Goal: Task Accomplishment & Management: Use online tool/utility

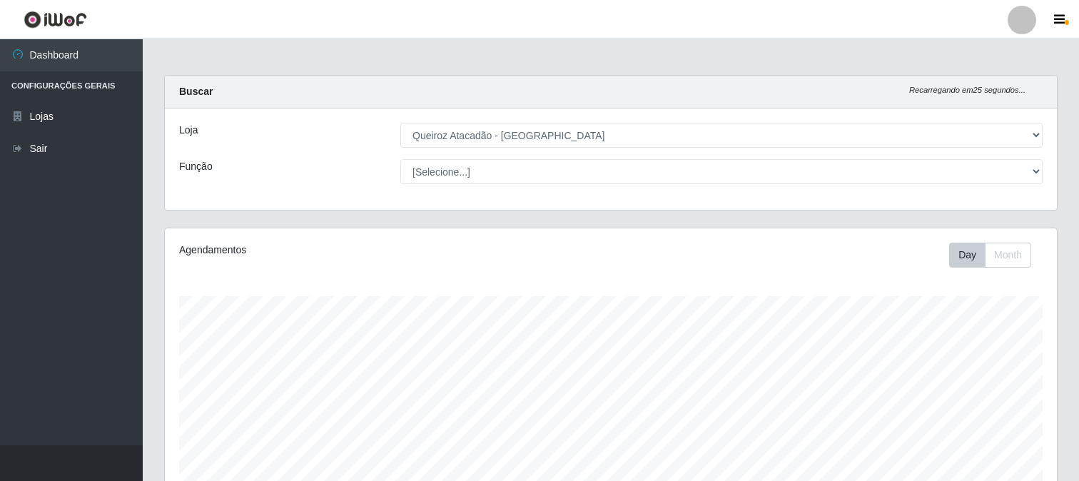
select select "464"
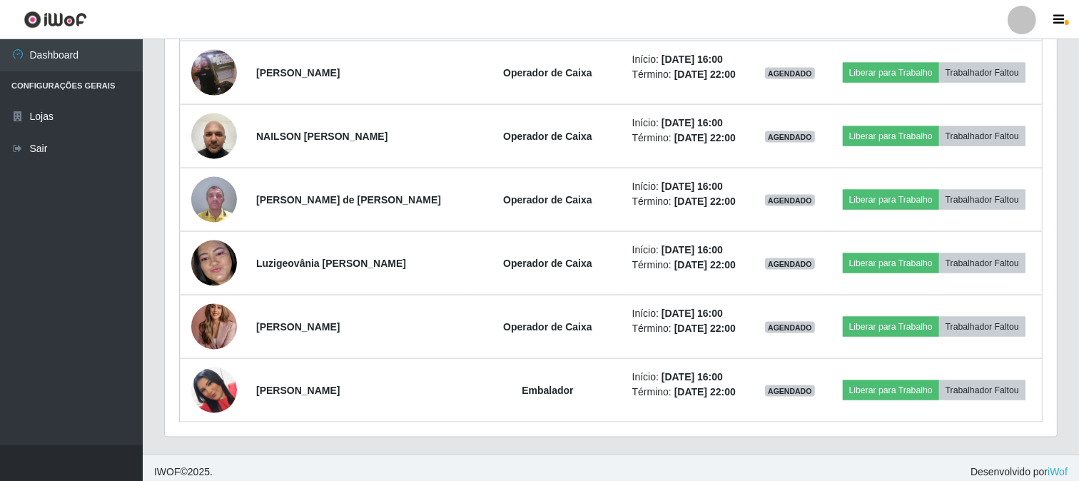
scroll to position [296, 892]
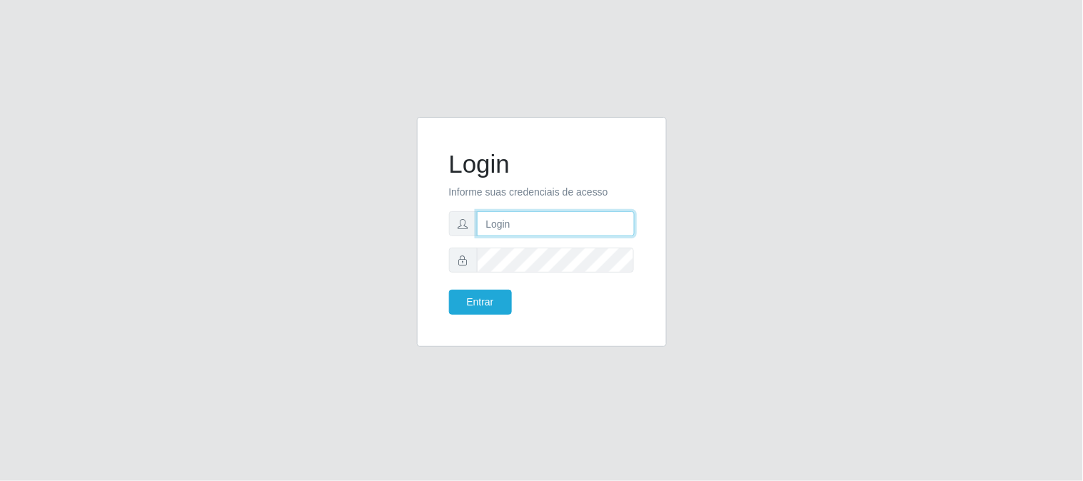
click at [537, 223] on input "text" at bounding box center [556, 223] width 158 height 25
type input "[EMAIL_ADDRESS][DOMAIN_NAME]"
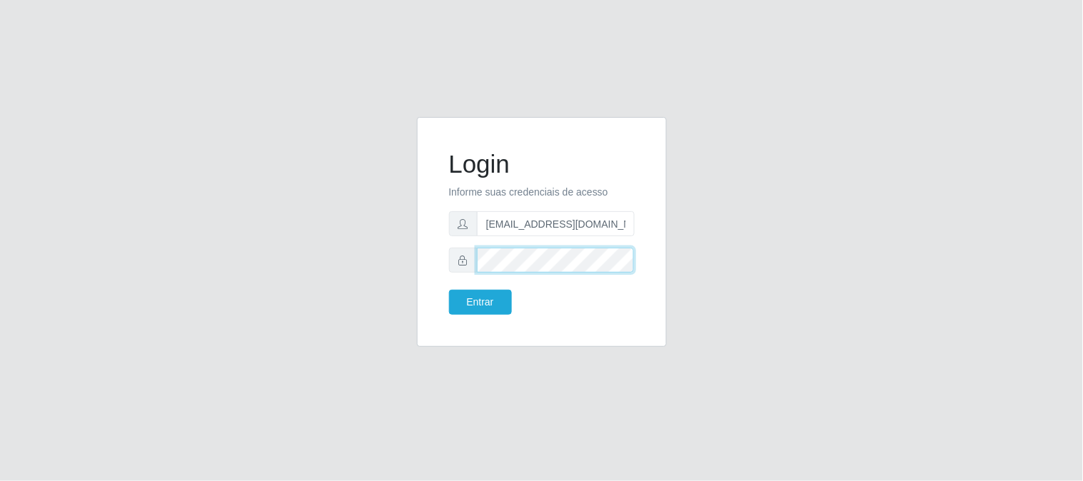
click at [449, 290] on button "Entrar" at bounding box center [480, 302] width 63 height 25
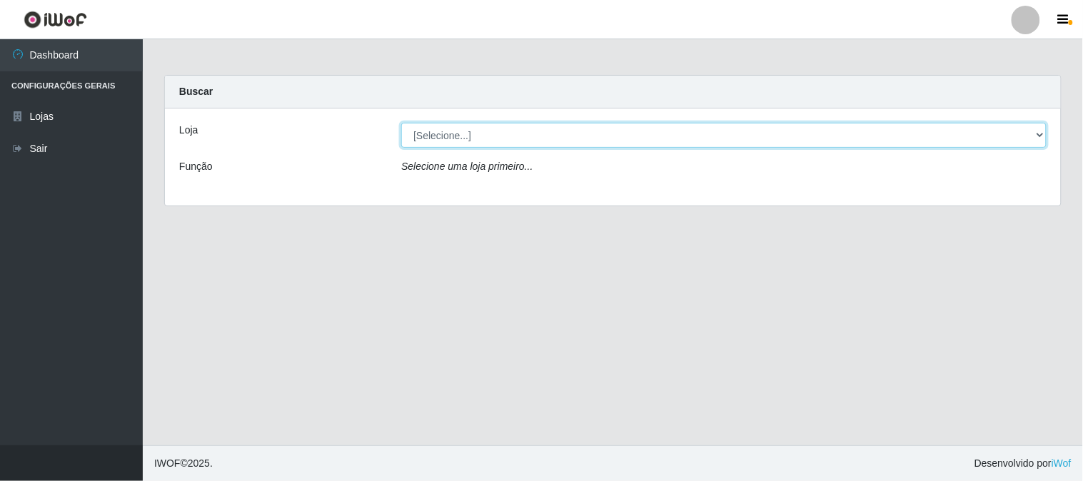
click at [1038, 139] on select "[Selecione...] Queiroz Atacadão - [GEOGRAPHIC_DATA]" at bounding box center [723, 135] width 645 height 25
select select "464"
click at [401, 123] on select "[Selecione...] Queiroz Atacadão - [GEOGRAPHIC_DATA]" at bounding box center [723, 135] width 645 height 25
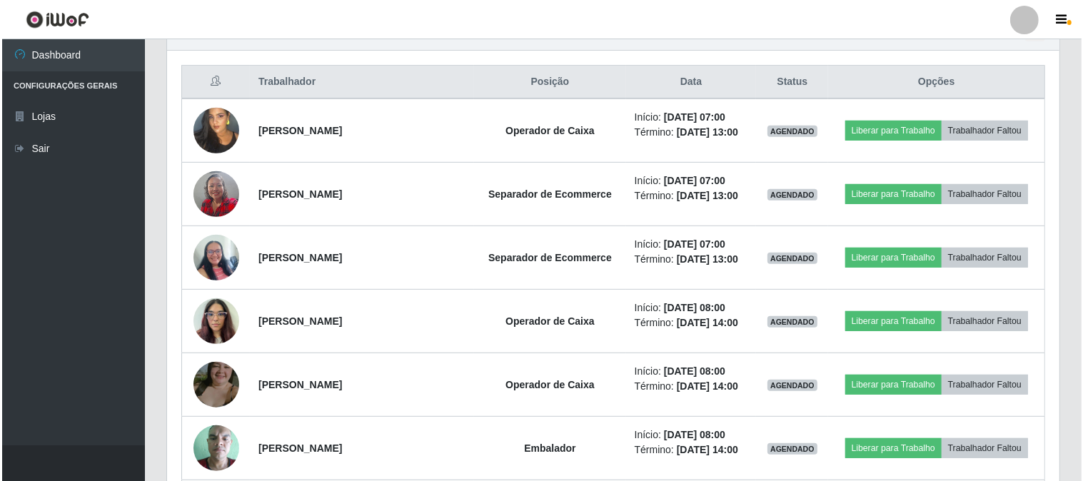
scroll to position [555, 0]
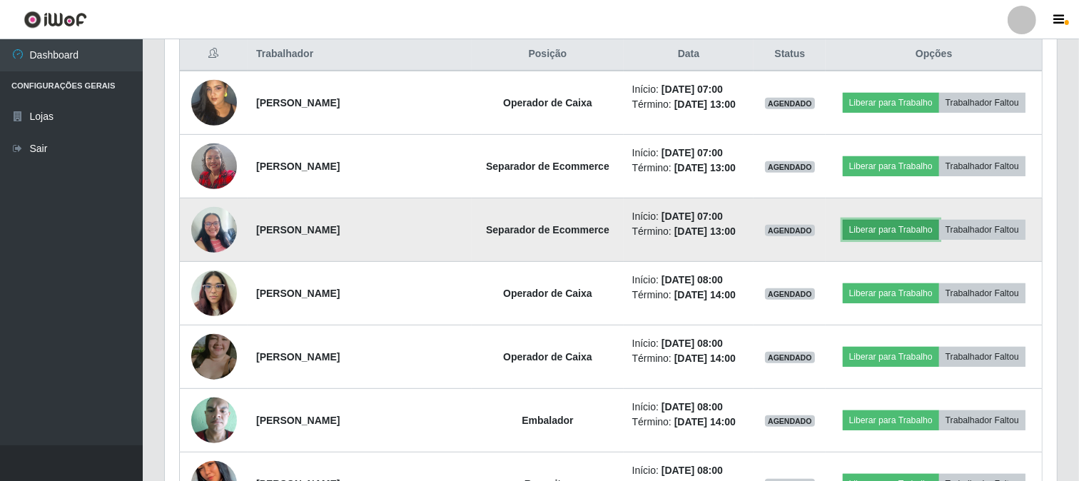
click at [911, 233] on button "Liberar para Trabalho" at bounding box center [891, 230] width 96 height 20
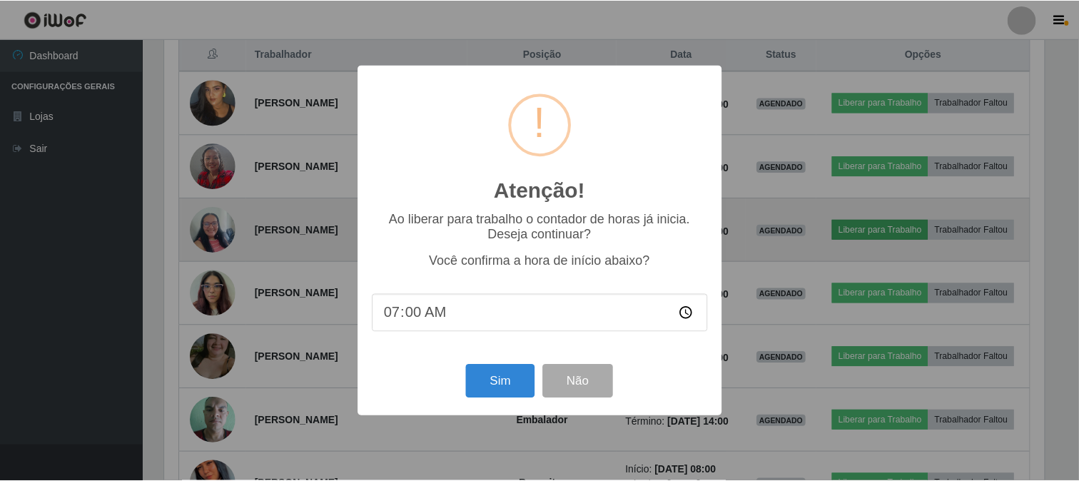
scroll to position [296, 883]
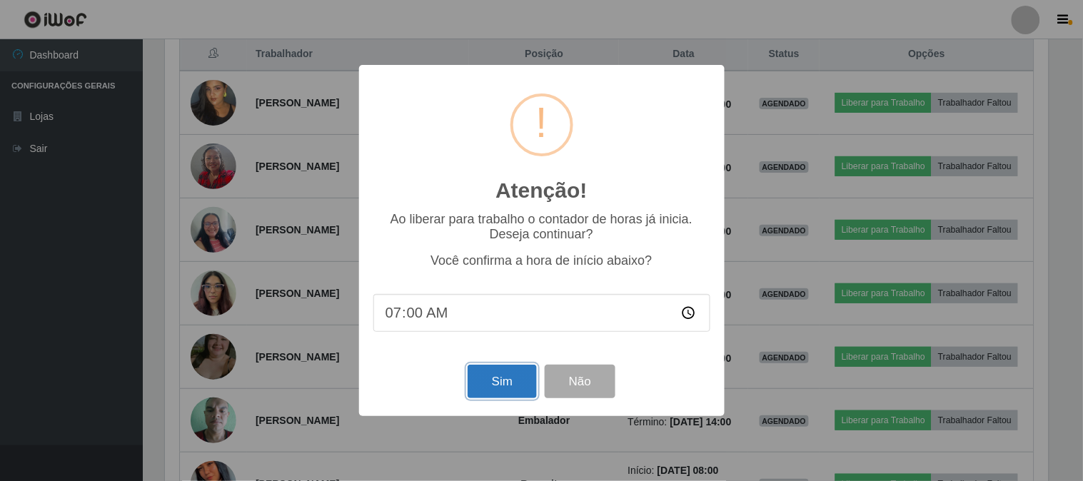
click at [517, 391] on button "Sim" at bounding box center [502, 382] width 69 height 34
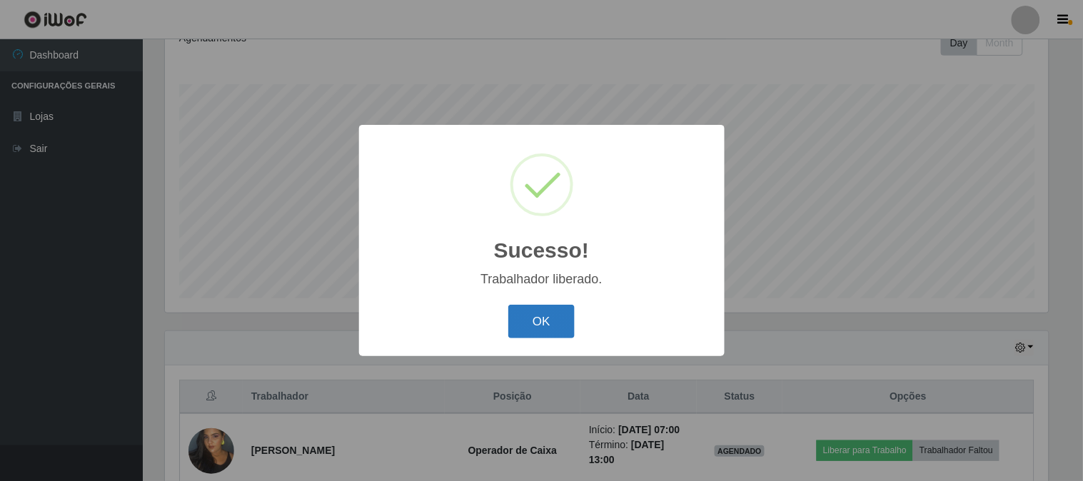
click at [540, 318] on button "OK" at bounding box center [541, 322] width 66 height 34
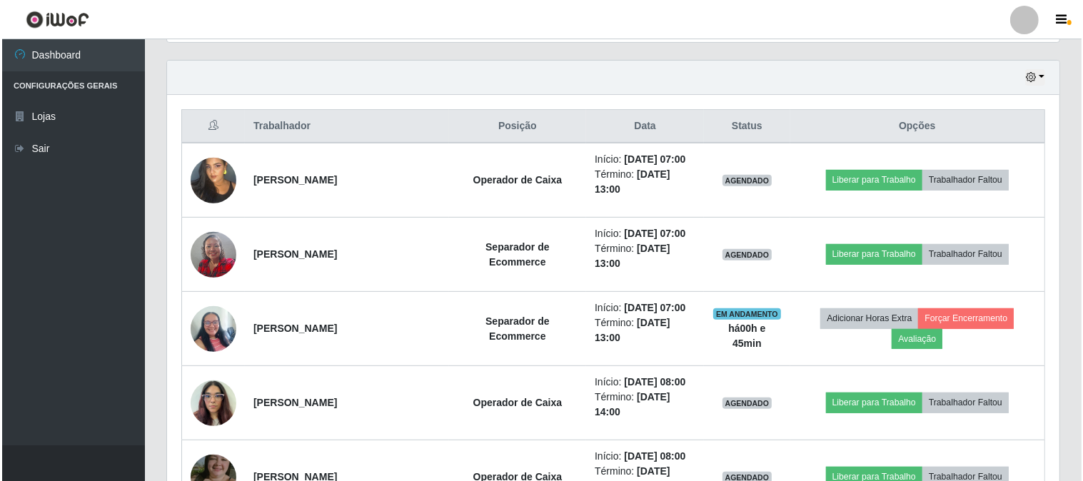
scroll to position [530, 0]
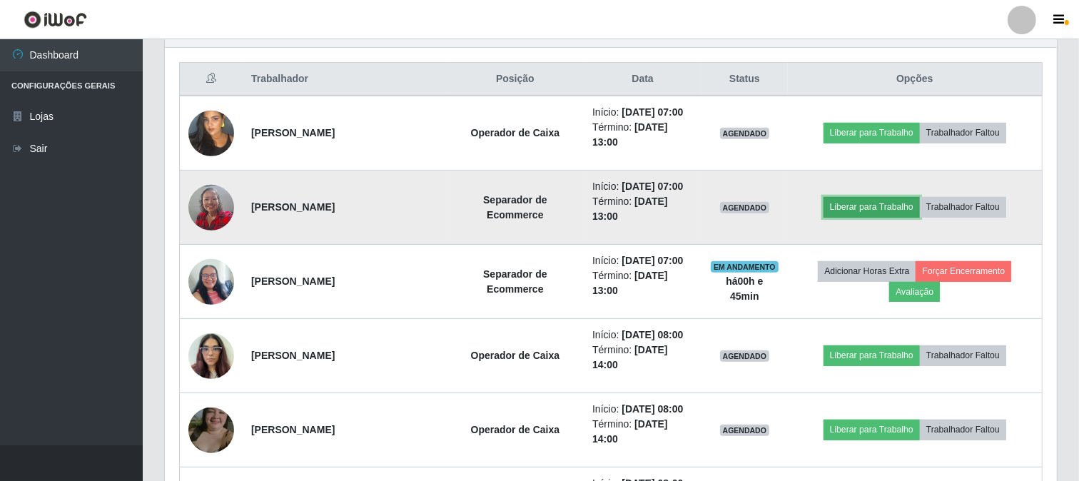
click at [901, 206] on button "Liberar para Trabalho" at bounding box center [872, 207] width 96 height 20
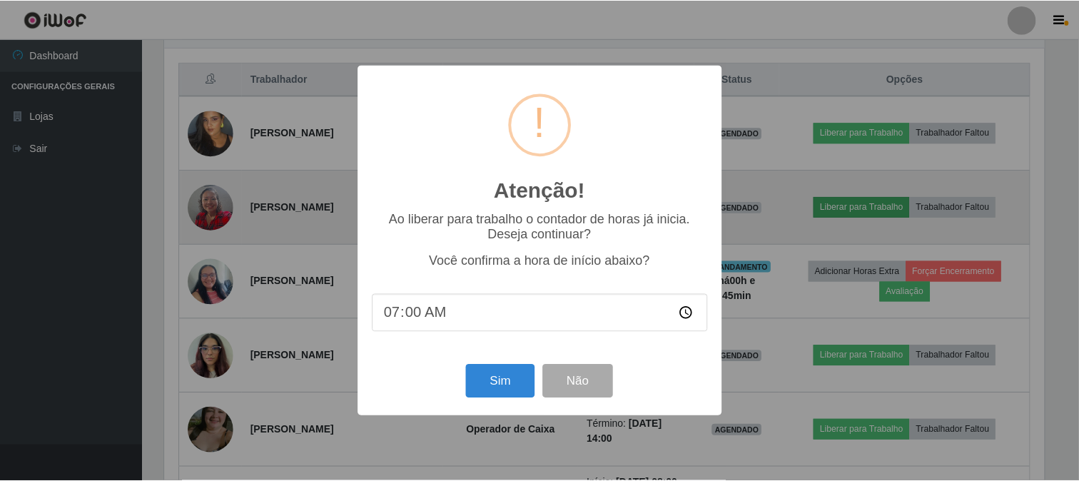
scroll to position [296, 883]
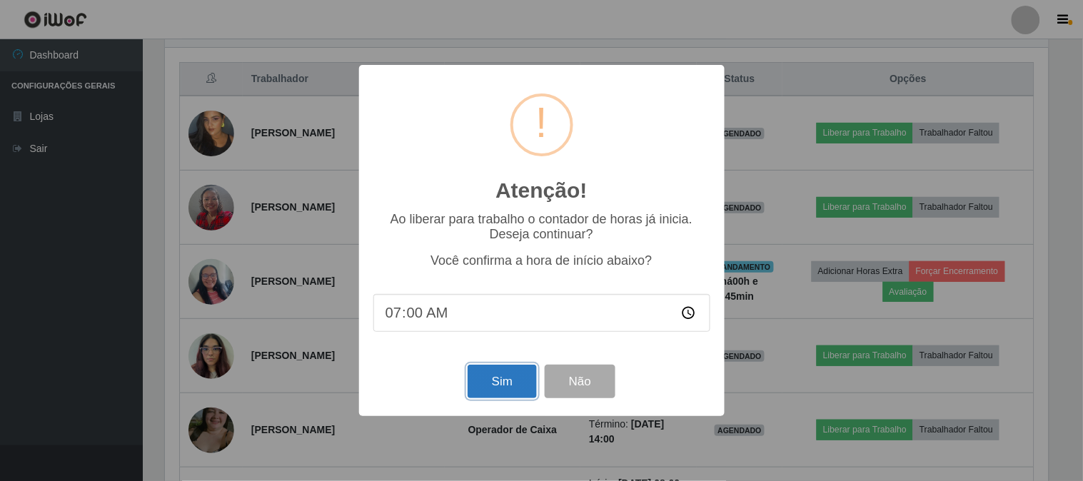
click at [516, 386] on button "Sim" at bounding box center [502, 382] width 69 height 34
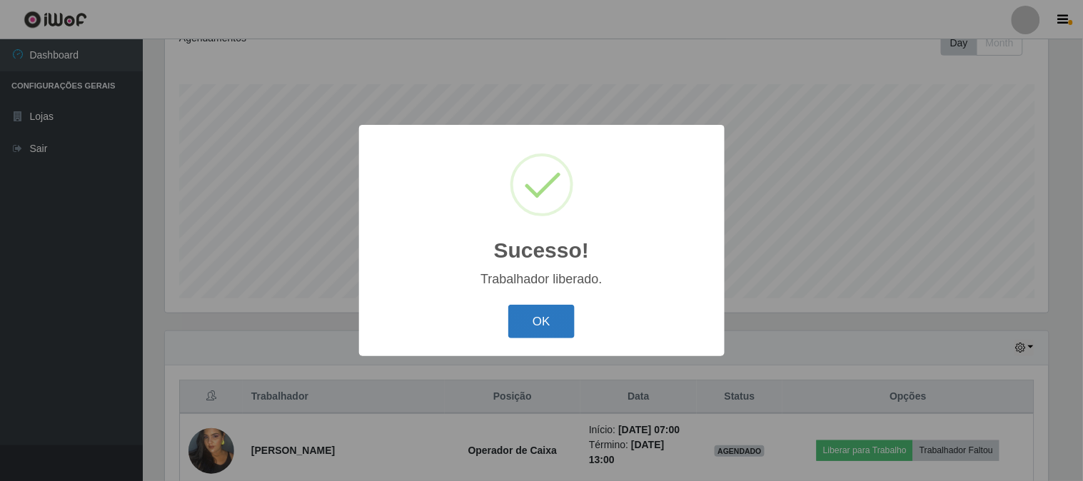
click at [550, 325] on button "OK" at bounding box center [541, 322] width 66 height 34
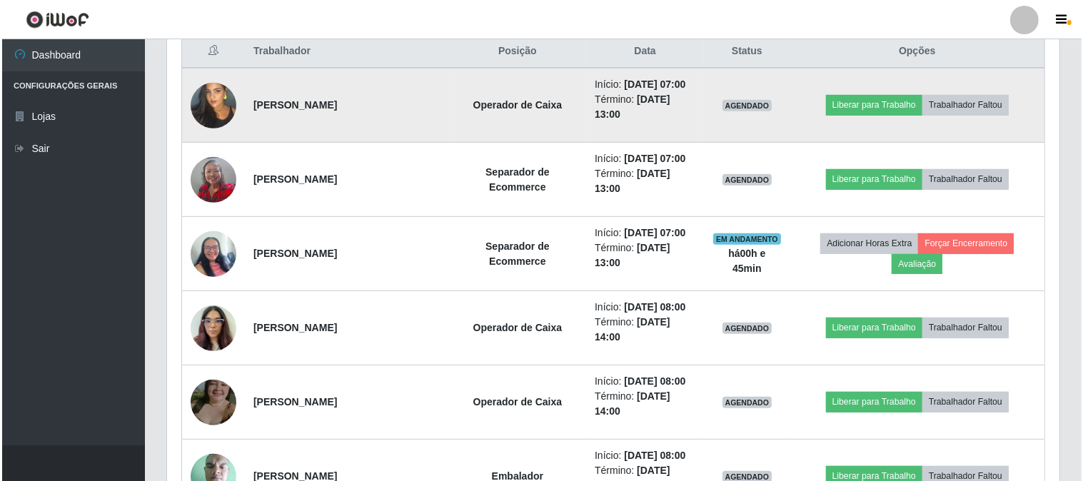
scroll to position [530, 0]
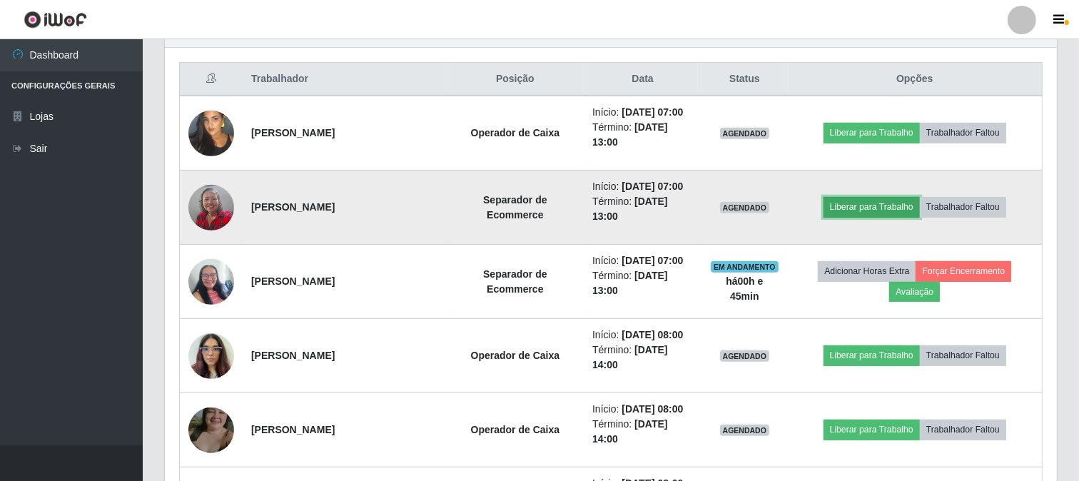
click at [897, 209] on button "Liberar para Trabalho" at bounding box center [872, 207] width 96 height 20
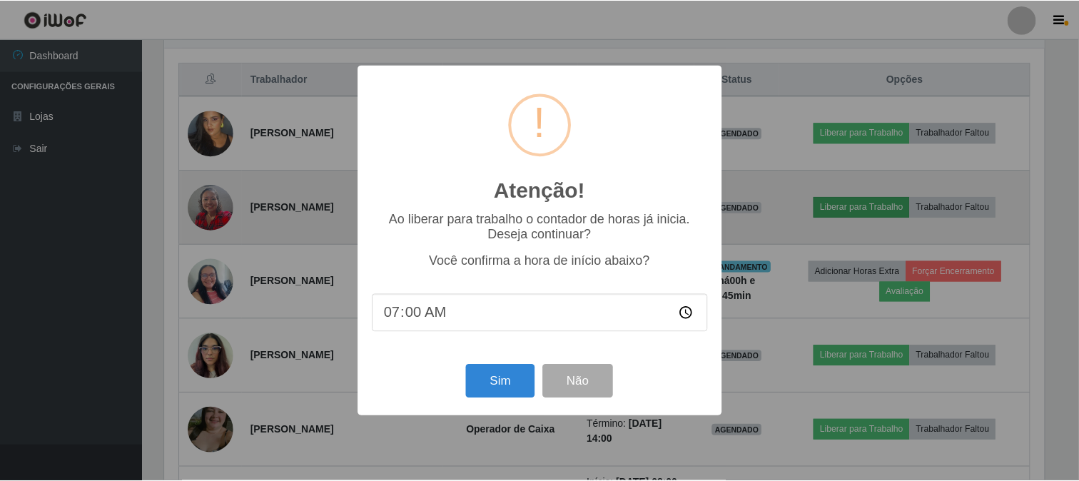
scroll to position [296, 883]
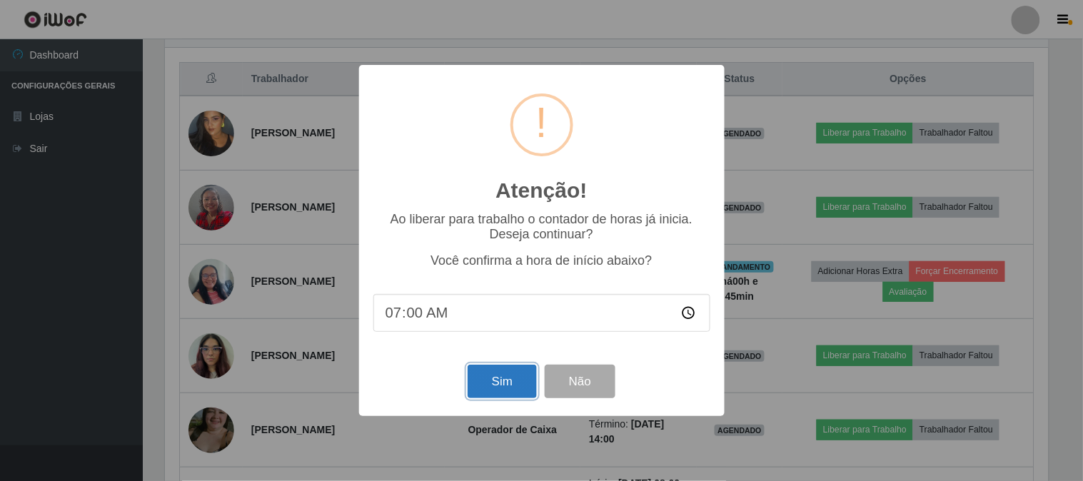
click at [508, 383] on button "Sim" at bounding box center [502, 382] width 69 height 34
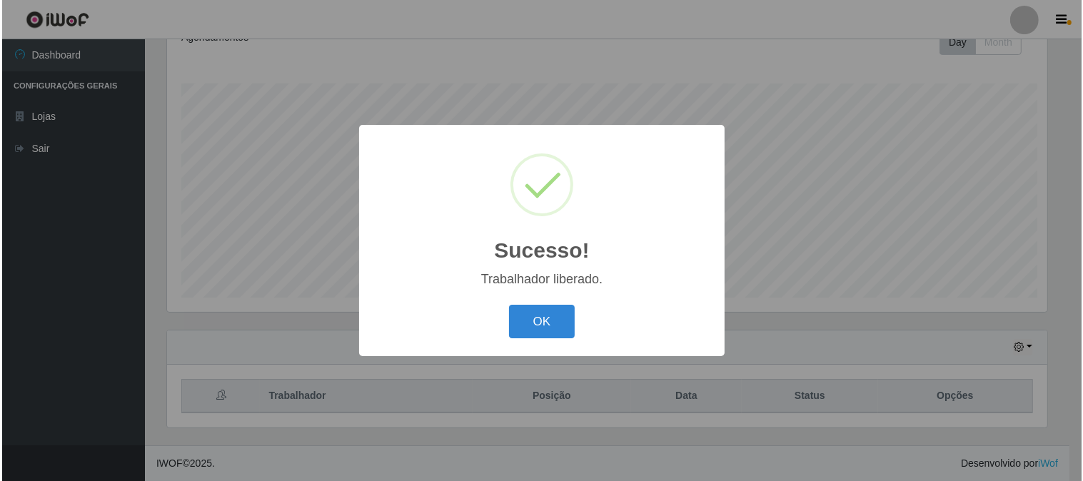
scroll to position [0, 0]
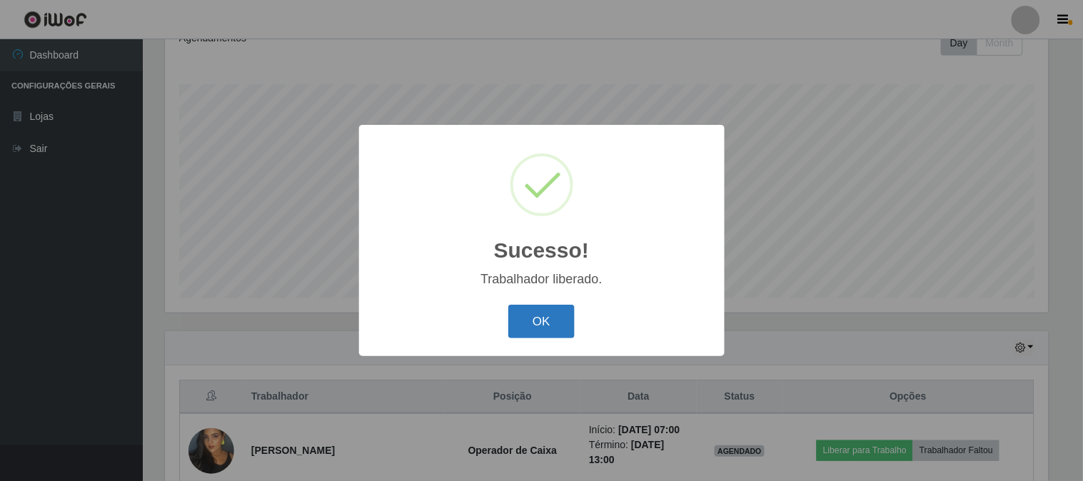
click at [551, 324] on button "OK" at bounding box center [541, 322] width 66 height 34
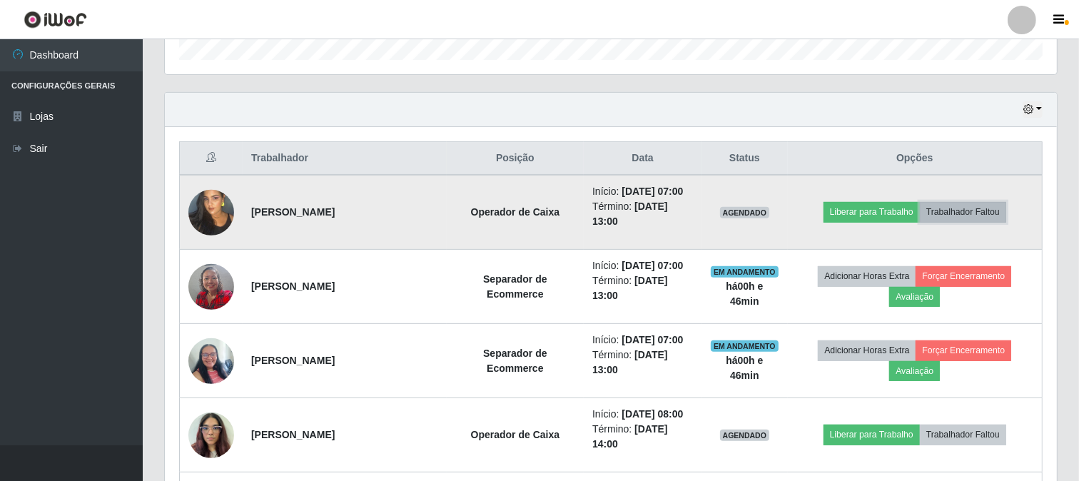
click at [977, 206] on button "Trabalhador Faltou" at bounding box center [963, 212] width 86 height 20
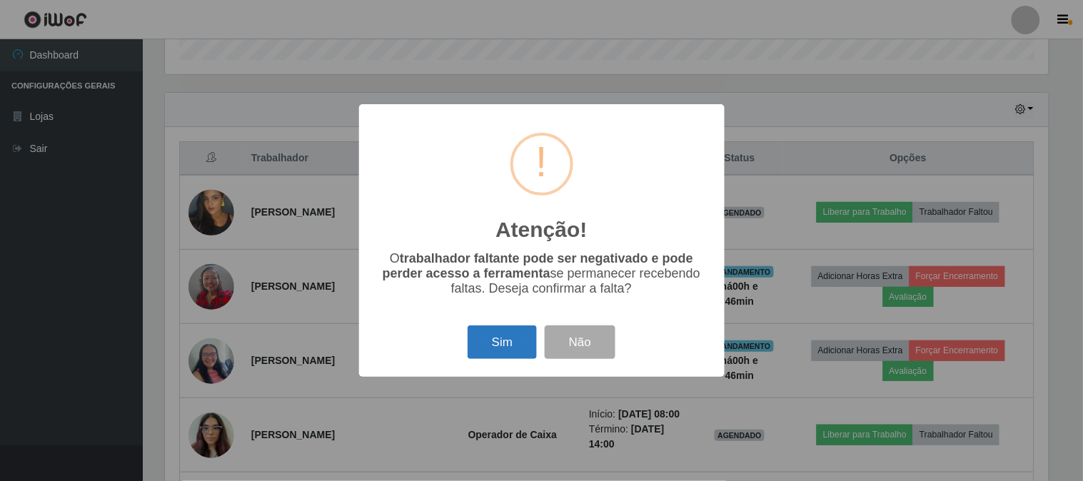
click at [511, 353] on button "Sim" at bounding box center [502, 343] width 69 height 34
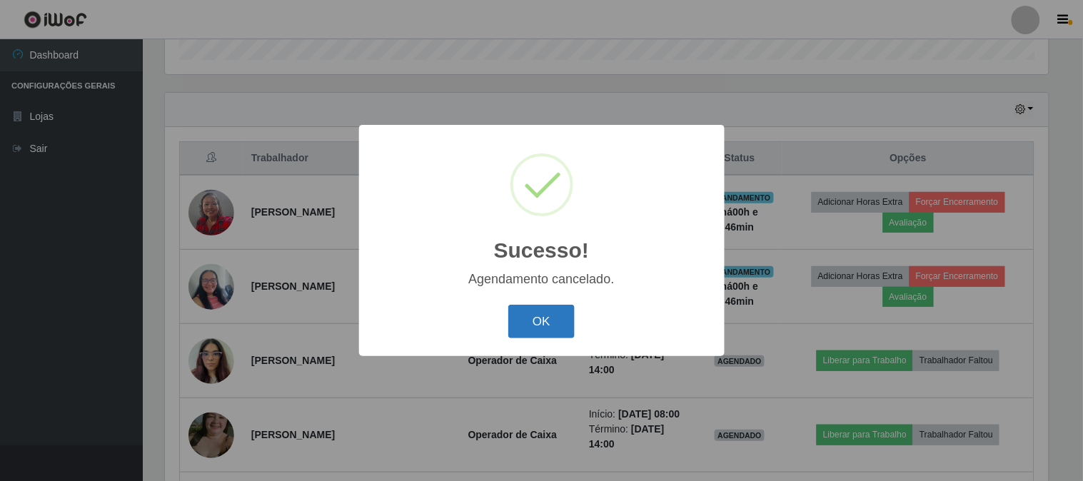
click at [530, 330] on button "OK" at bounding box center [541, 322] width 66 height 34
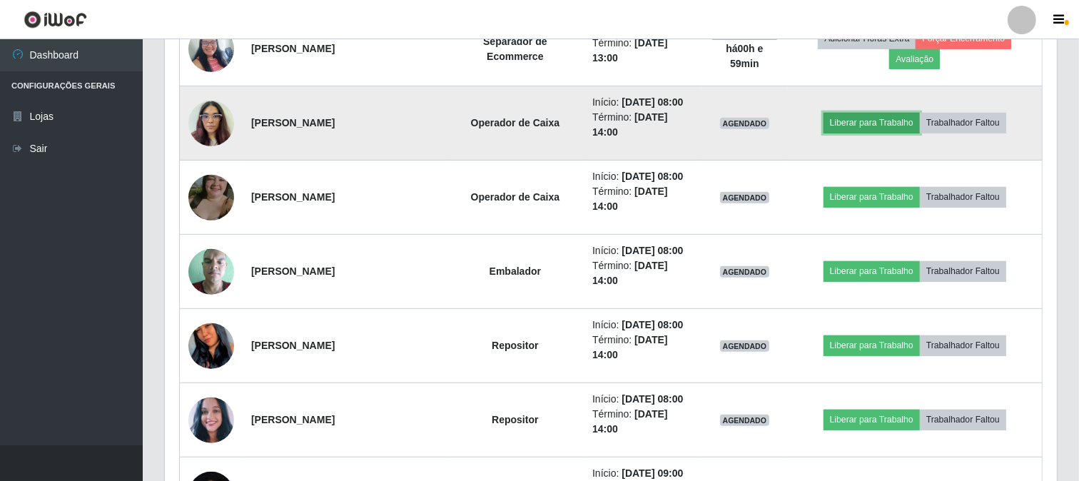
click at [875, 124] on button "Liberar para Trabalho" at bounding box center [872, 123] width 96 height 20
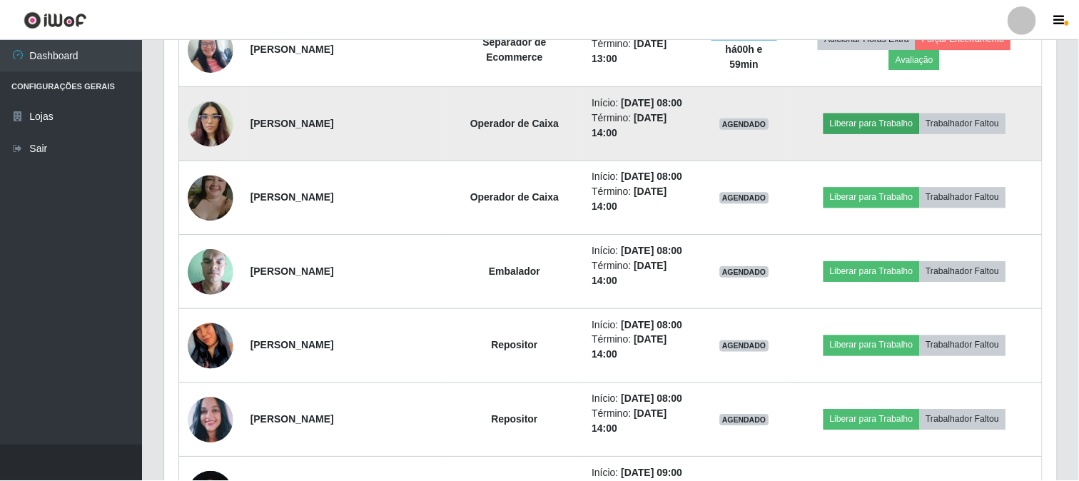
scroll to position [296, 883]
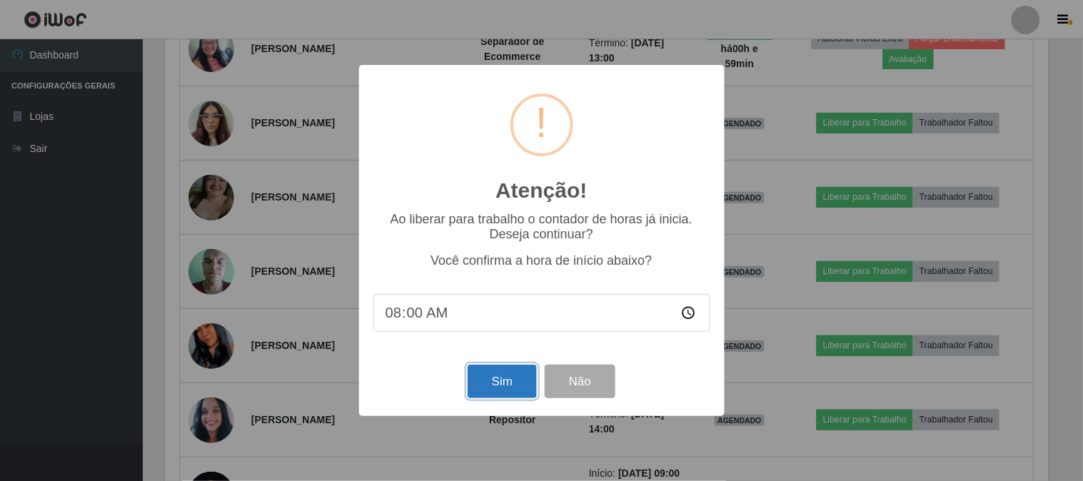
click at [508, 386] on button "Sim" at bounding box center [502, 382] width 69 height 34
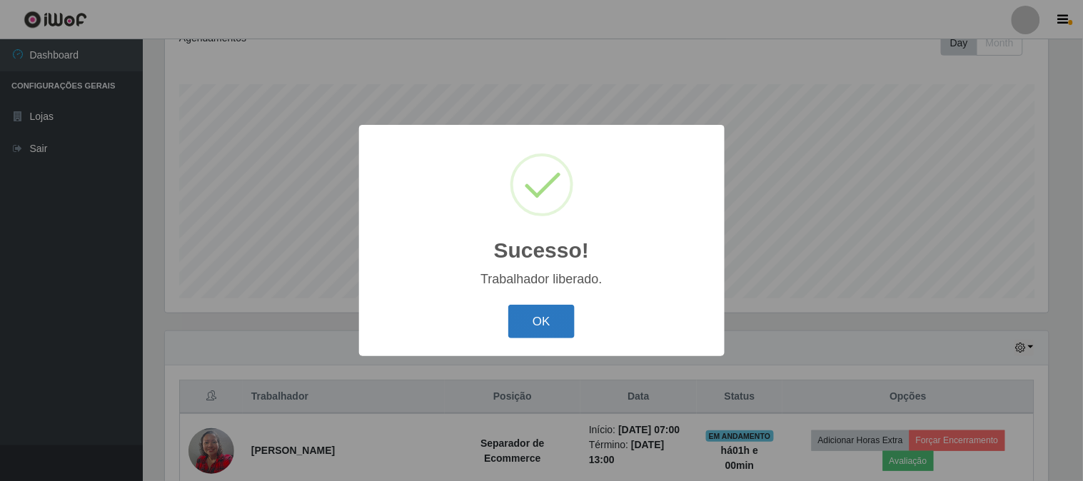
click at [558, 323] on button "OK" at bounding box center [541, 322] width 66 height 34
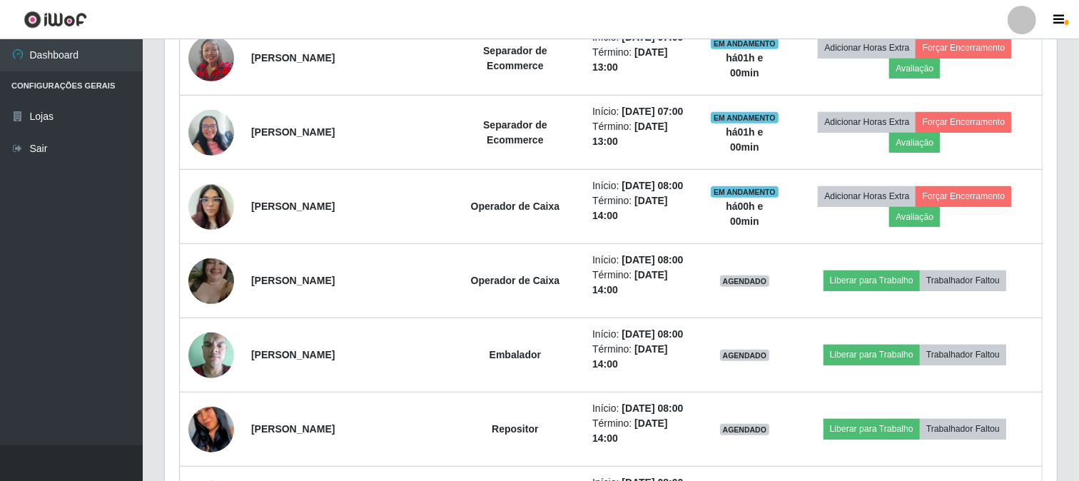
scroll to position [609, 0]
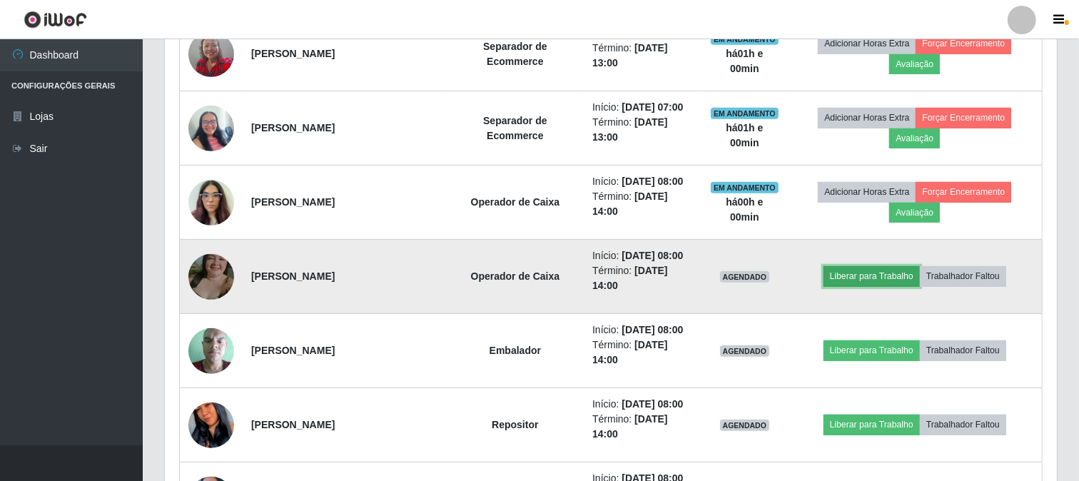
click at [845, 272] on button "Liberar para Trabalho" at bounding box center [872, 276] width 96 height 20
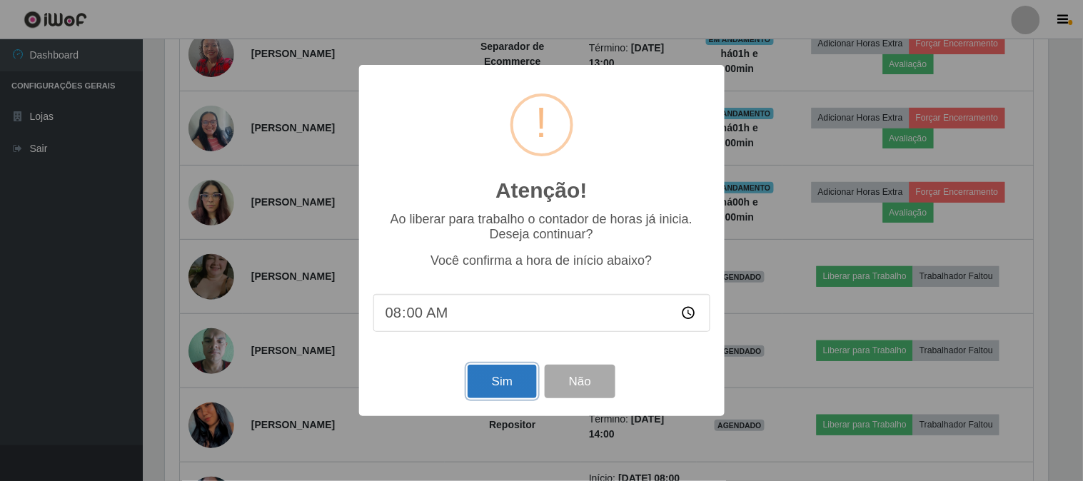
click at [486, 380] on button "Sim" at bounding box center [502, 382] width 69 height 34
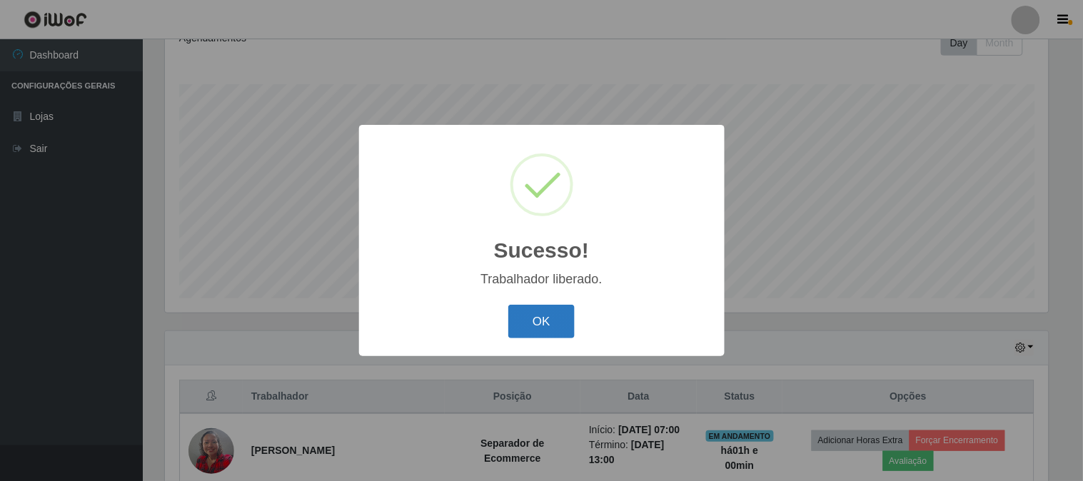
click at [533, 323] on button "OK" at bounding box center [541, 322] width 66 height 34
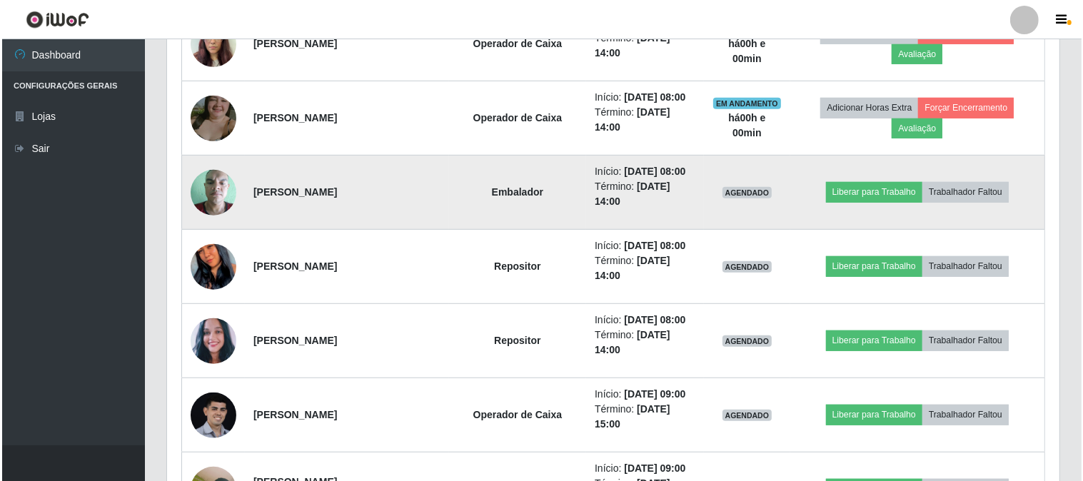
scroll to position [688, 0]
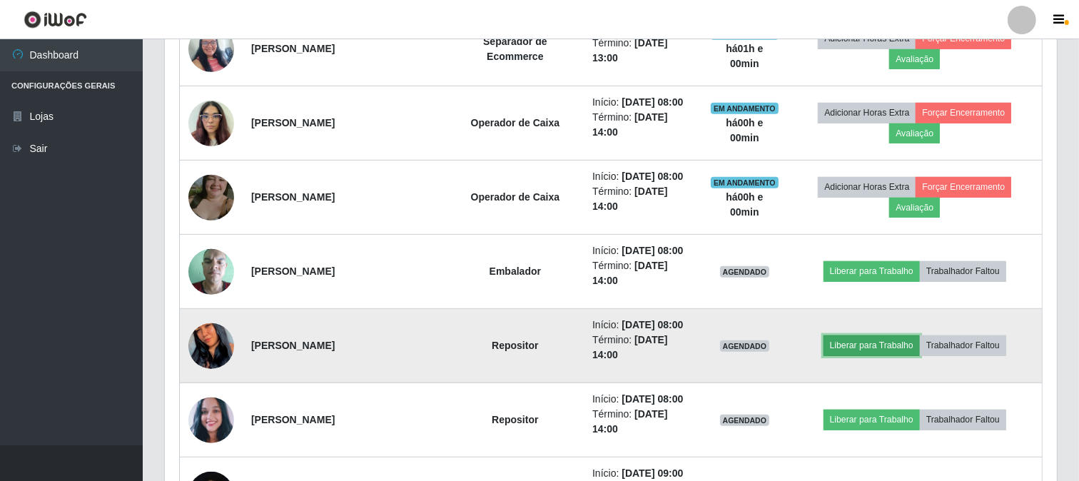
click at [861, 340] on button "Liberar para Trabalho" at bounding box center [872, 346] width 96 height 20
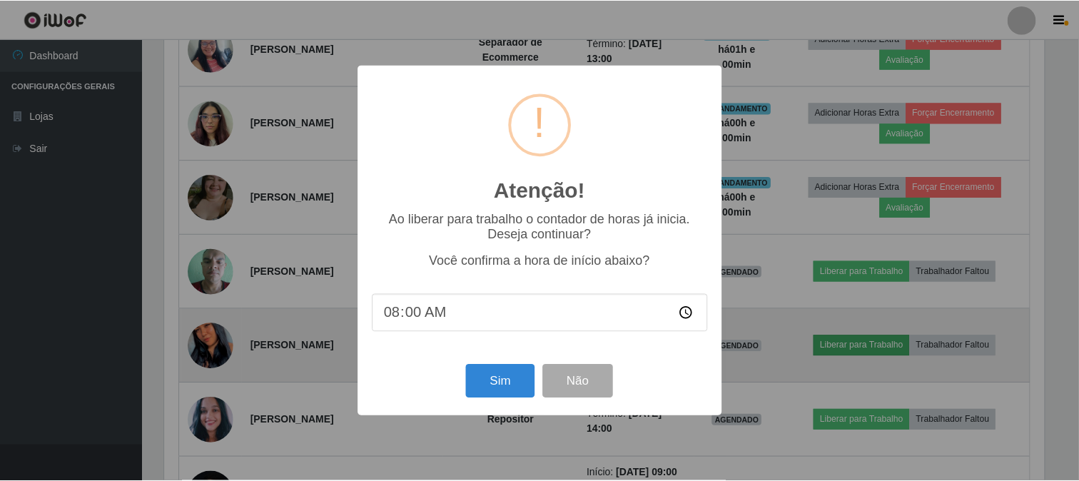
scroll to position [296, 883]
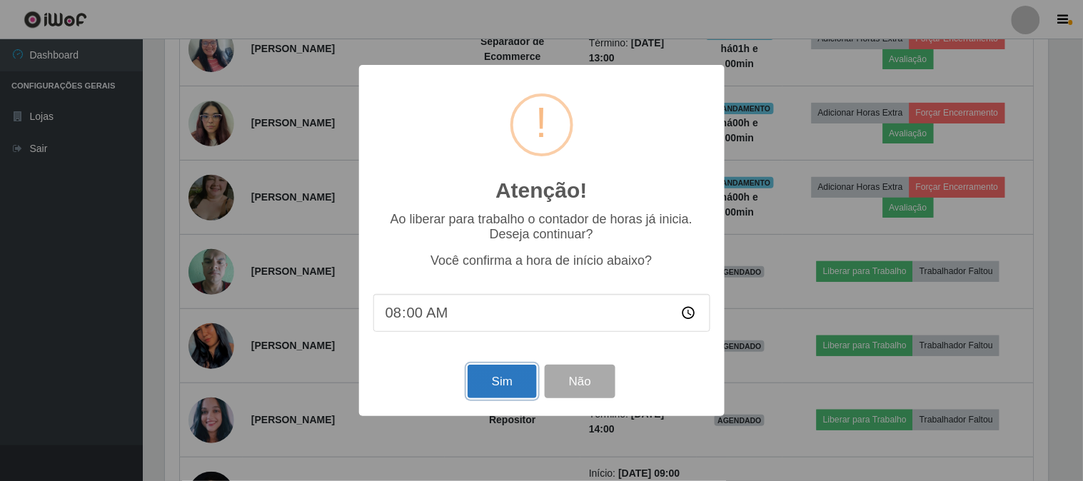
click at [510, 386] on button "Sim" at bounding box center [502, 382] width 69 height 34
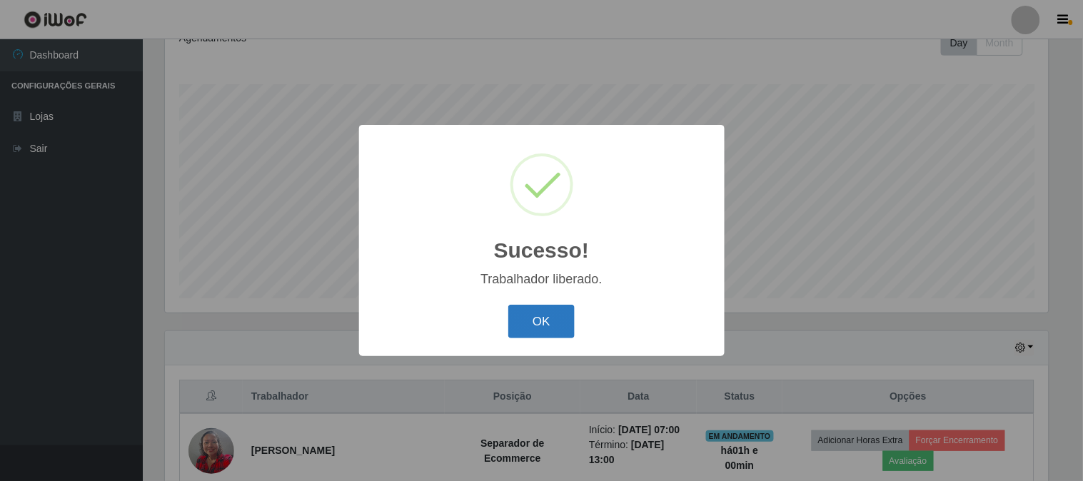
click at [554, 311] on button "OK" at bounding box center [541, 322] width 66 height 34
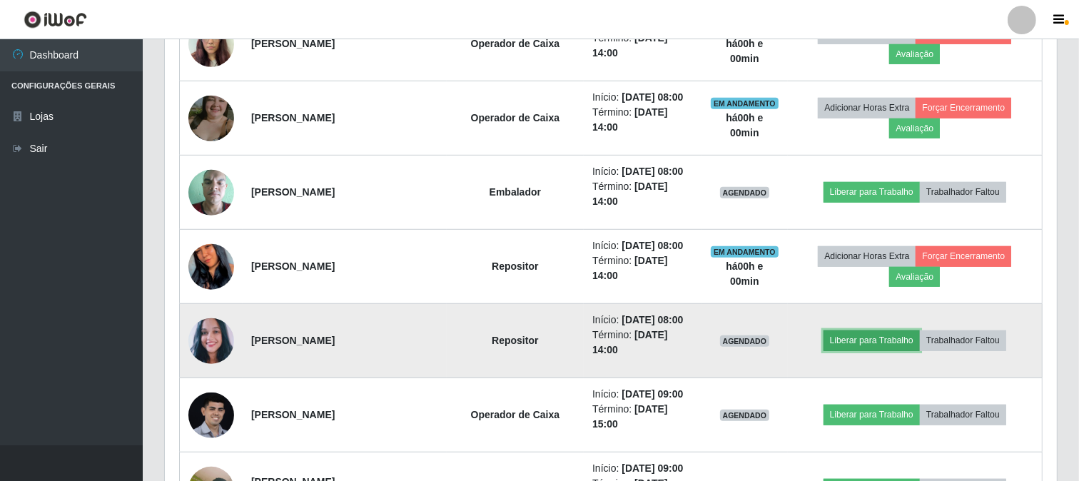
click at [867, 338] on button "Liberar para Trabalho" at bounding box center [872, 341] width 96 height 20
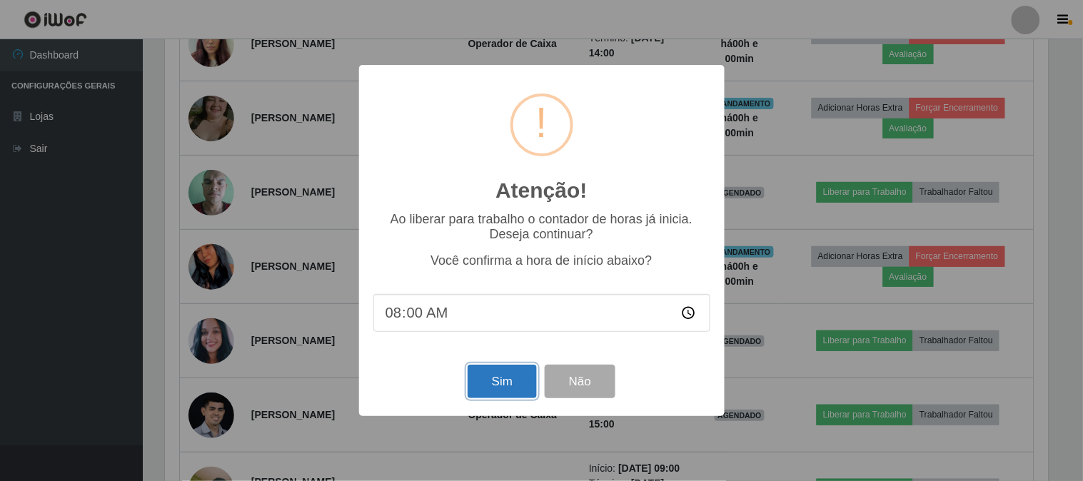
click at [515, 386] on button "Sim" at bounding box center [502, 382] width 69 height 34
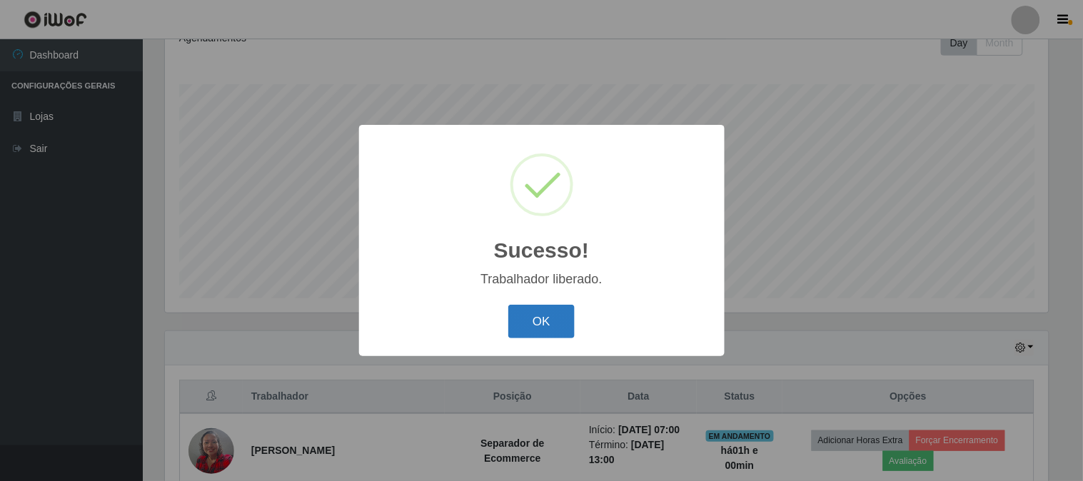
click at [537, 325] on button "OK" at bounding box center [541, 322] width 66 height 34
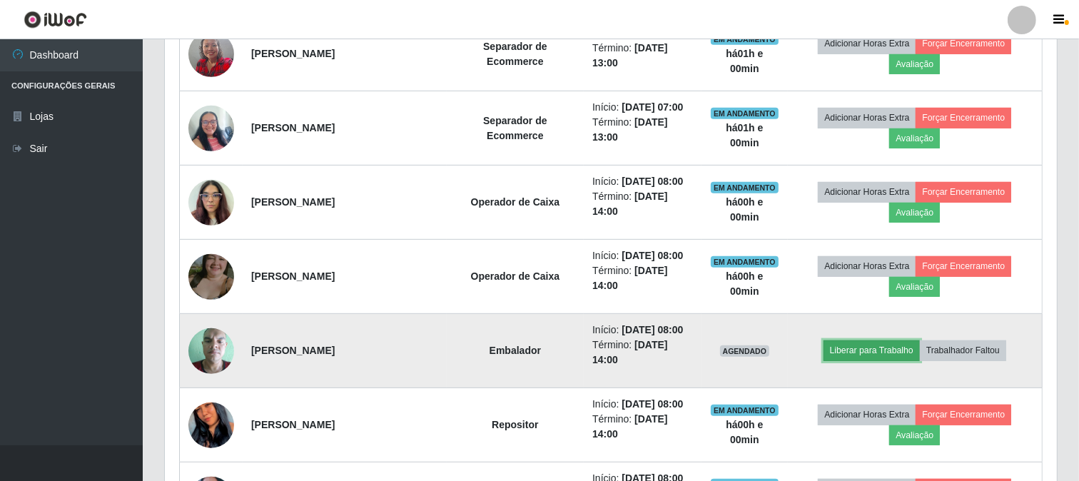
click at [874, 352] on button "Liberar para Trabalho" at bounding box center [872, 351] width 96 height 20
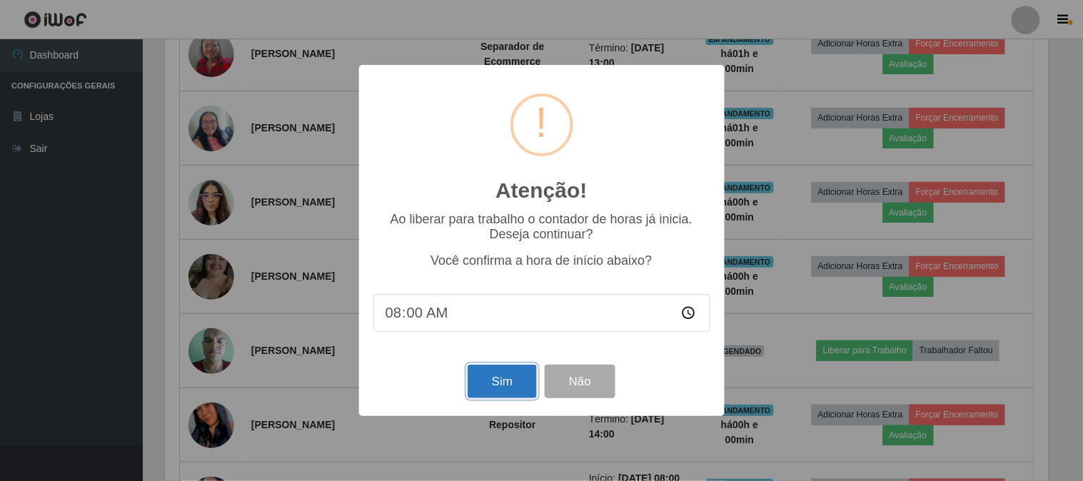
click at [491, 386] on button "Sim" at bounding box center [502, 382] width 69 height 34
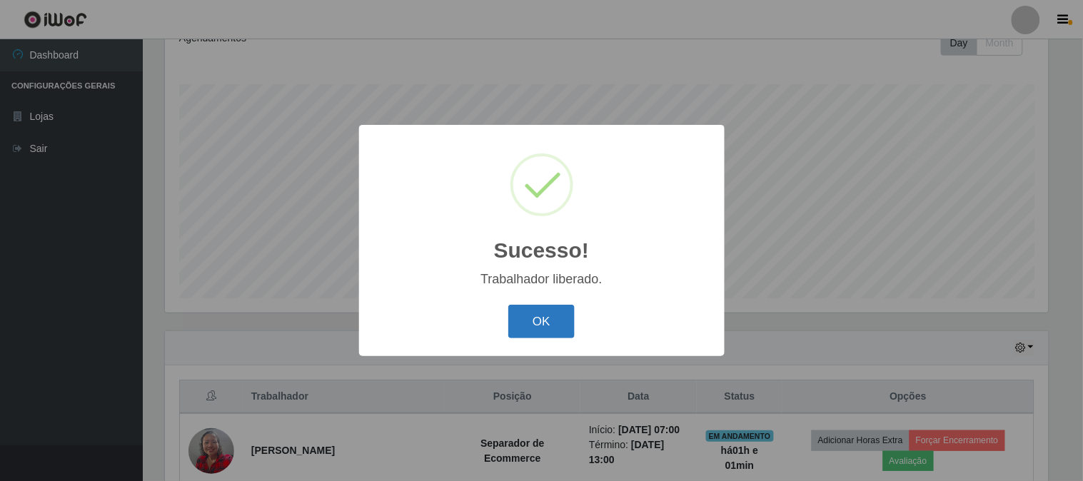
click at [525, 323] on button "OK" at bounding box center [541, 322] width 66 height 34
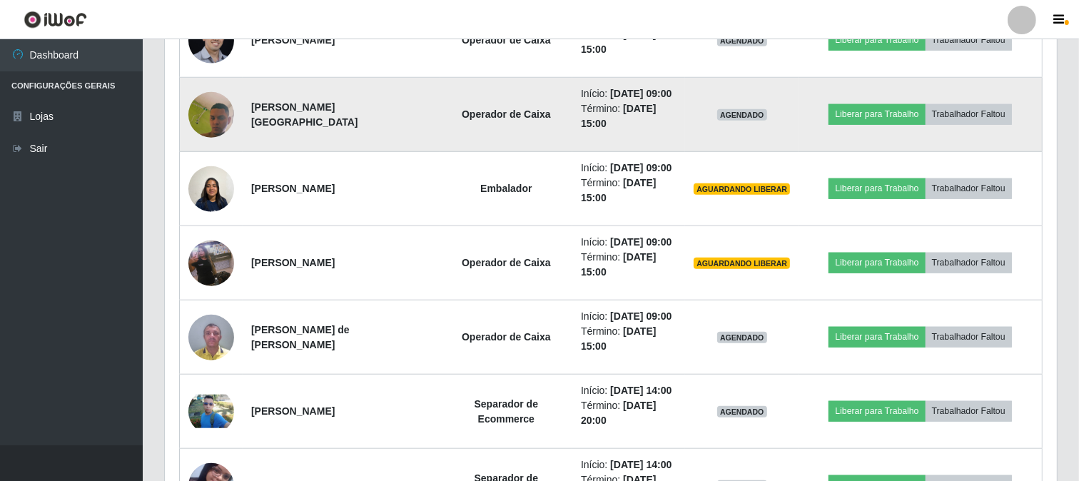
scroll to position [1179, 0]
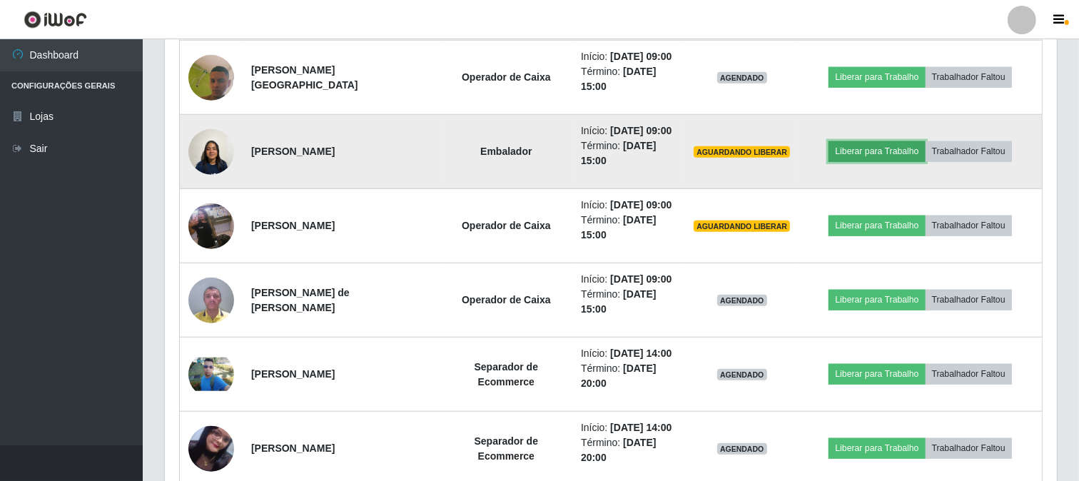
click at [875, 161] on button "Liberar para Trabalho" at bounding box center [877, 151] width 96 height 20
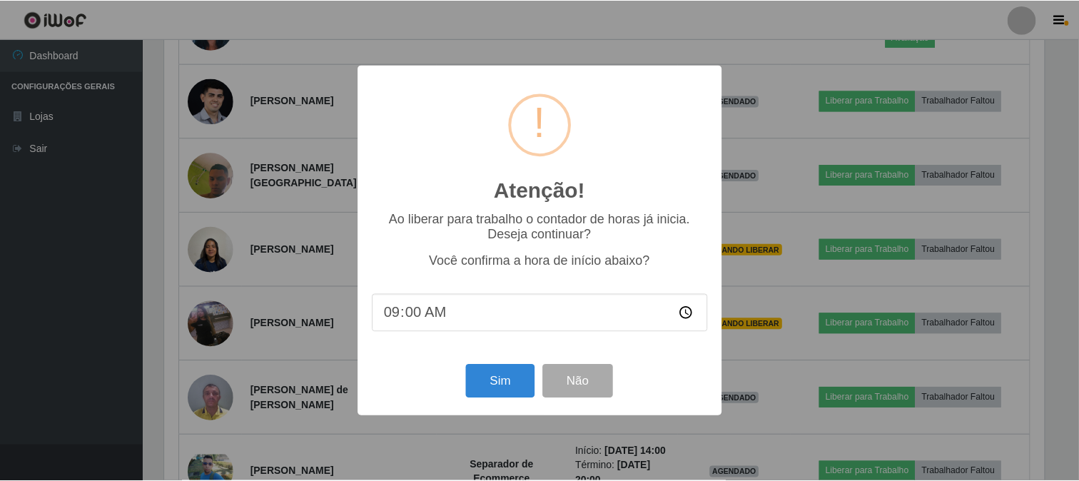
scroll to position [296, 883]
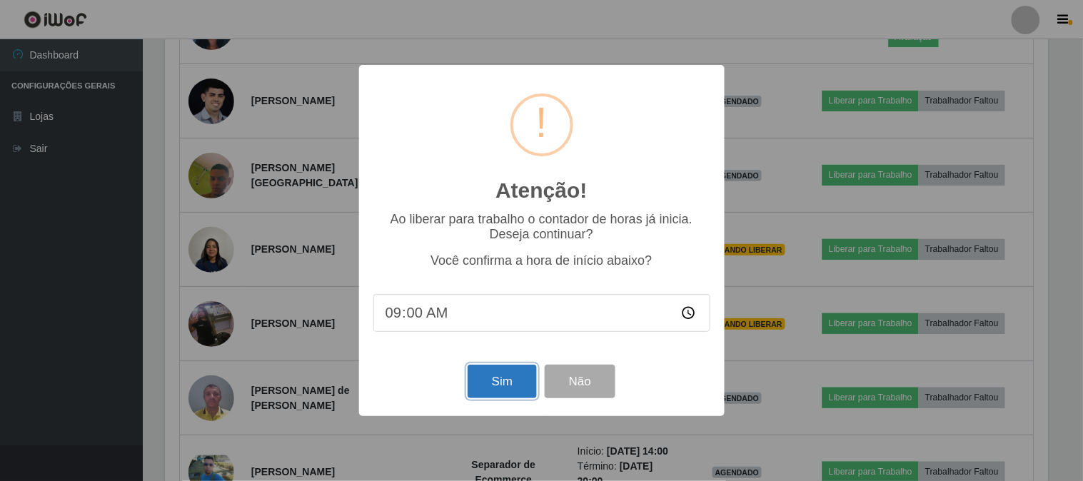
click at [507, 380] on button "Sim" at bounding box center [502, 382] width 69 height 34
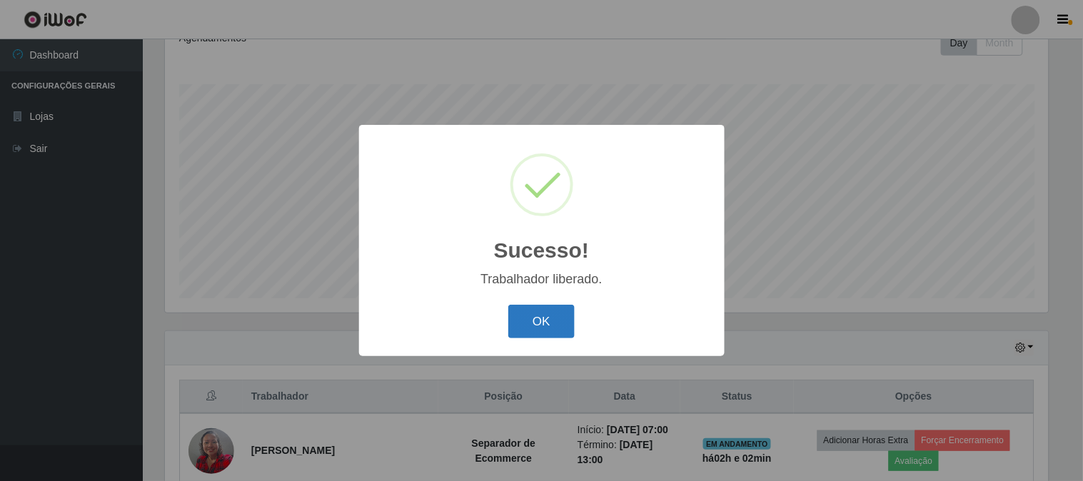
click at [534, 320] on button "OK" at bounding box center [541, 322] width 66 height 34
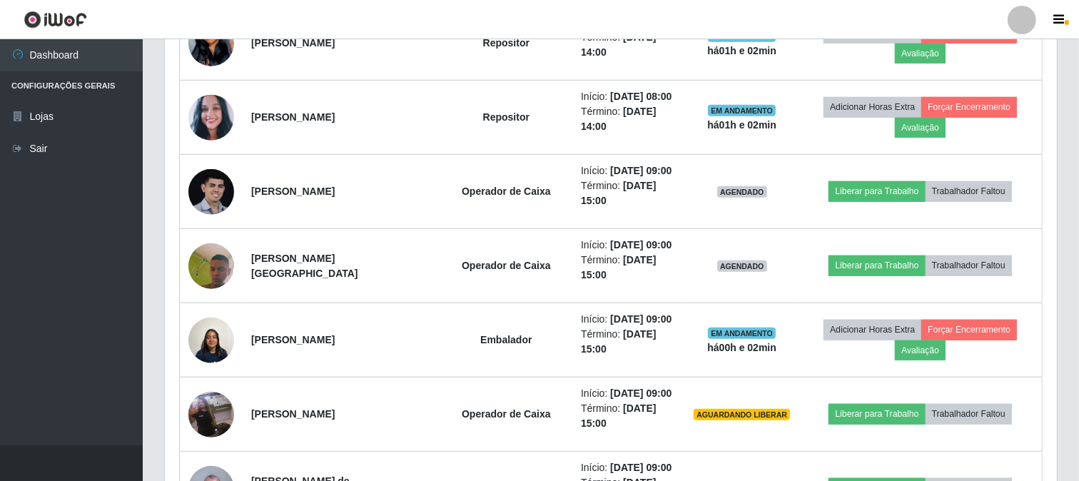
scroll to position [1005, 0]
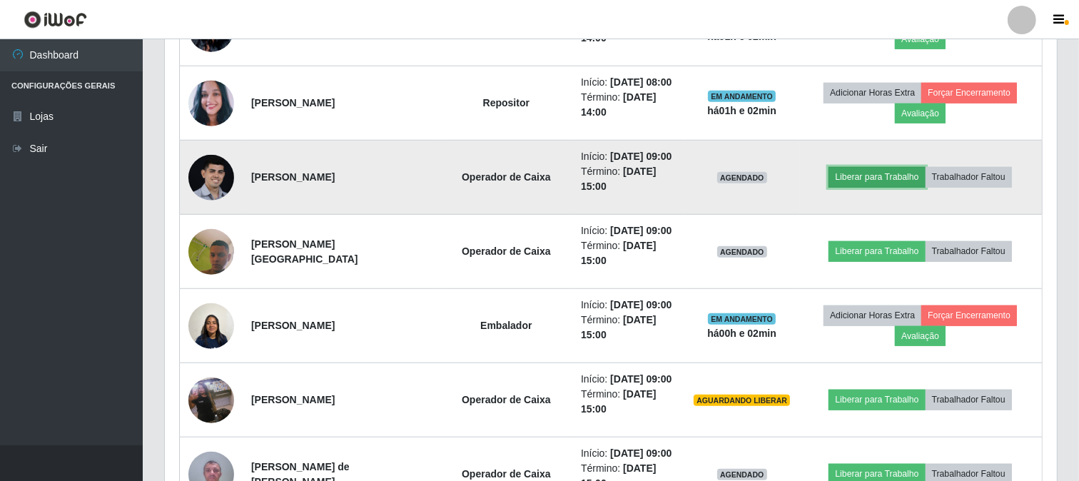
click at [875, 187] on button "Liberar para Trabalho" at bounding box center [877, 177] width 96 height 20
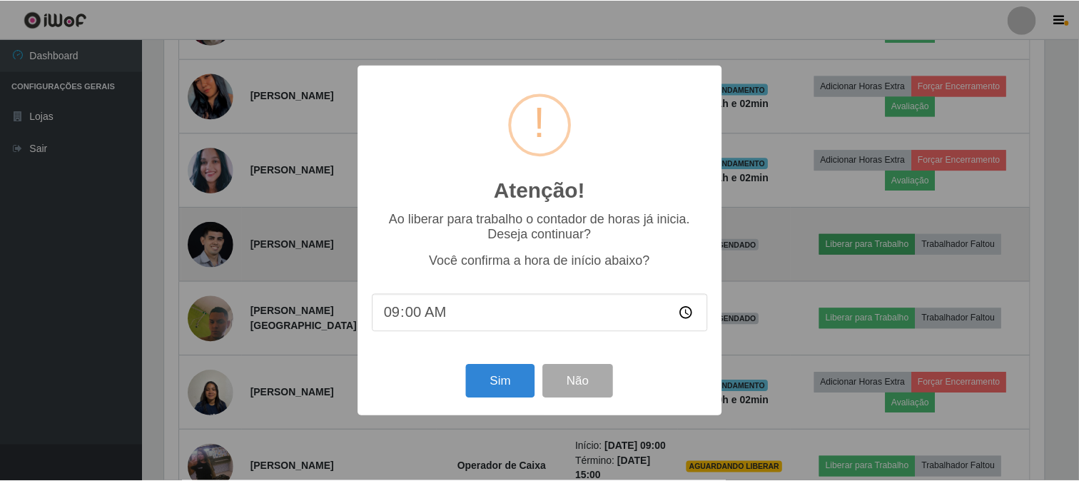
scroll to position [296, 883]
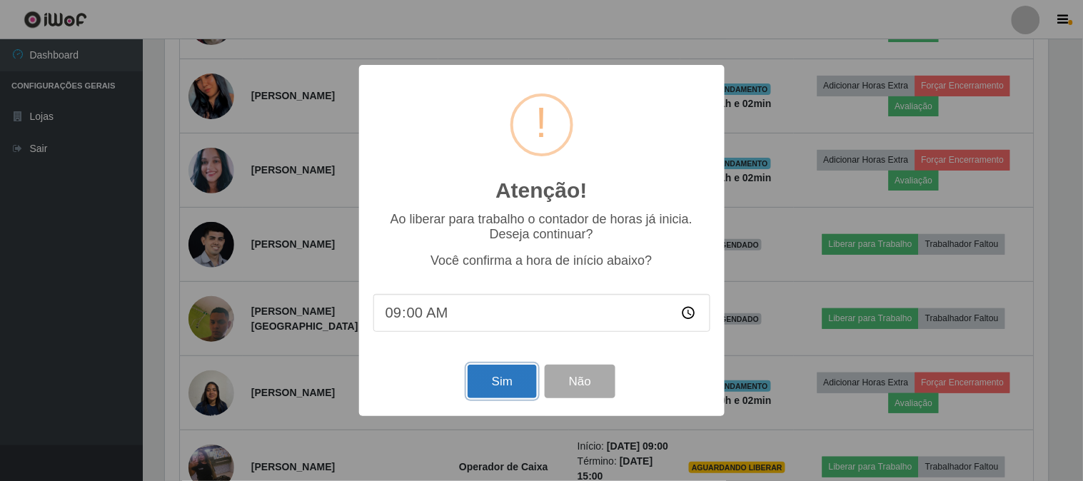
click at [489, 384] on button "Sim" at bounding box center [502, 382] width 69 height 34
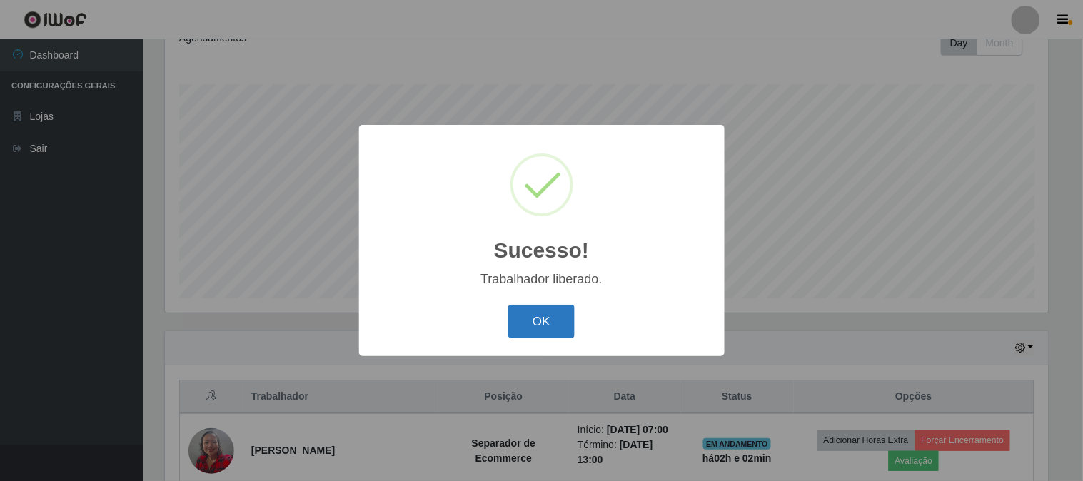
click at [535, 327] on button "OK" at bounding box center [541, 322] width 66 height 34
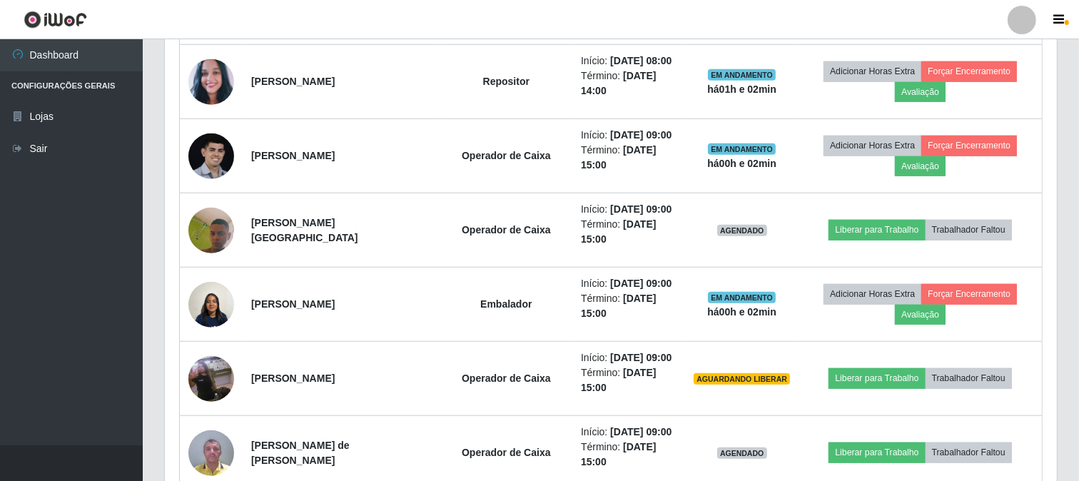
scroll to position [1164, 0]
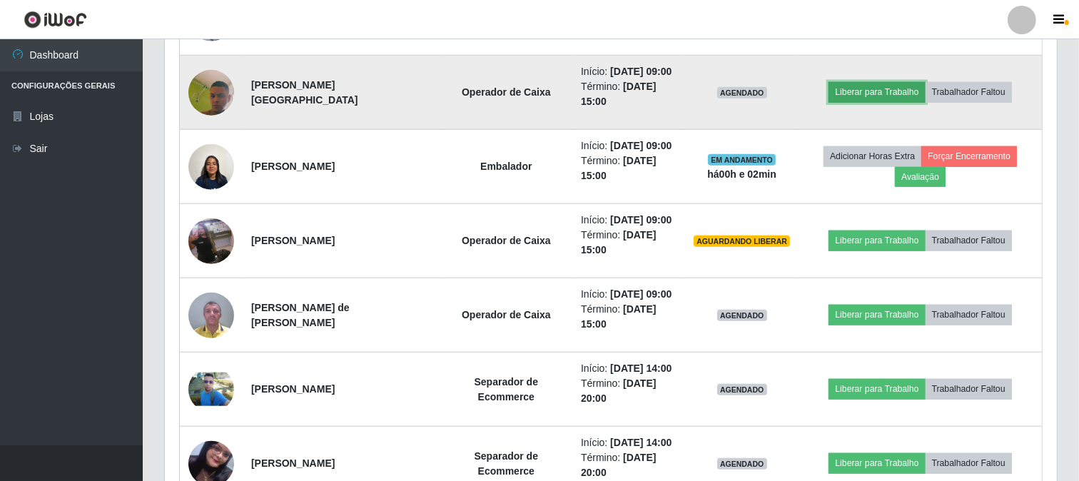
click at [884, 102] on button "Liberar para Trabalho" at bounding box center [877, 92] width 96 height 20
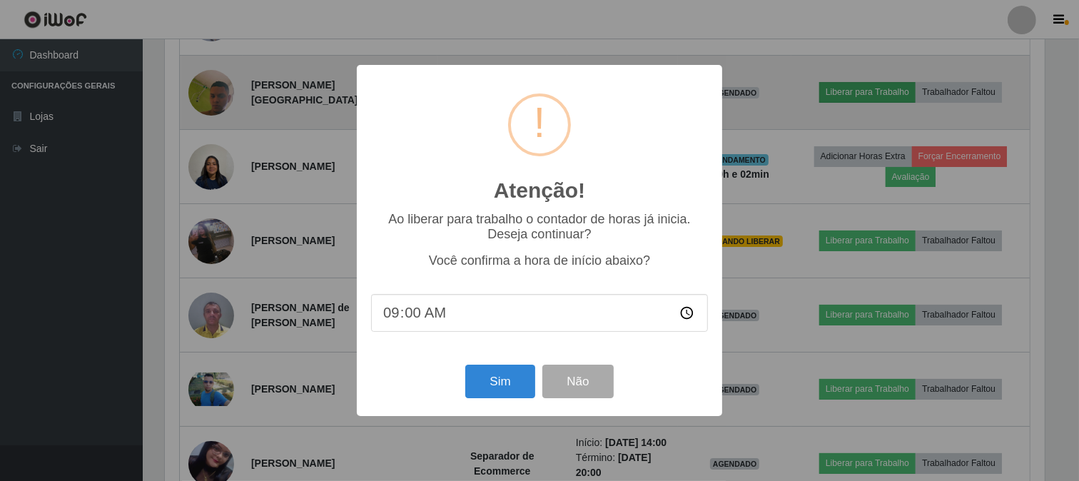
scroll to position [296, 883]
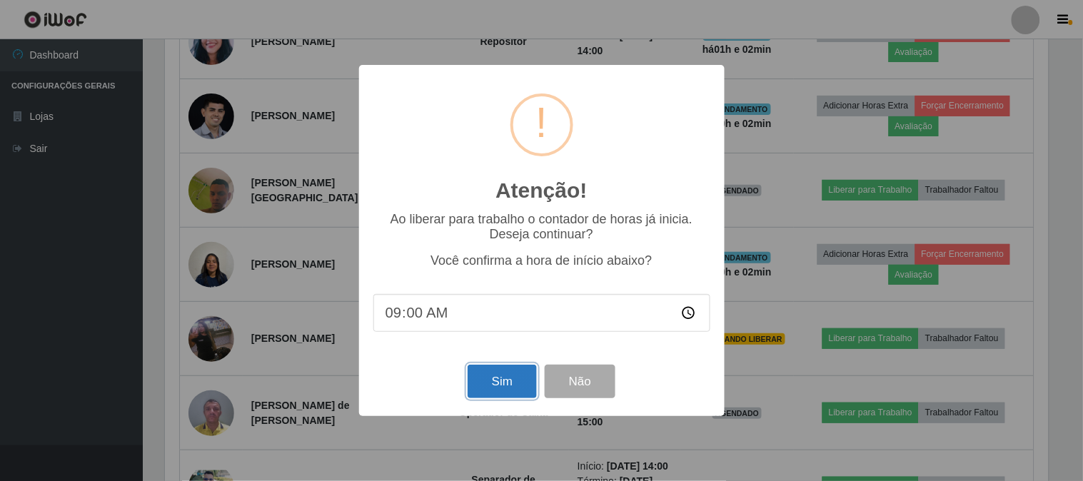
click at [497, 387] on button "Sim" at bounding box center [502, 382] width 69 height 34
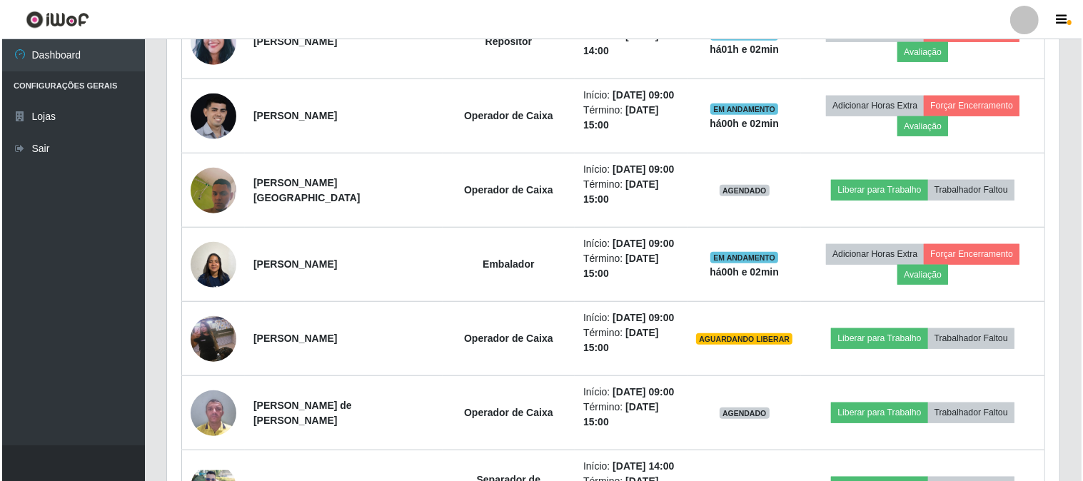
scroll to position [212, 0]
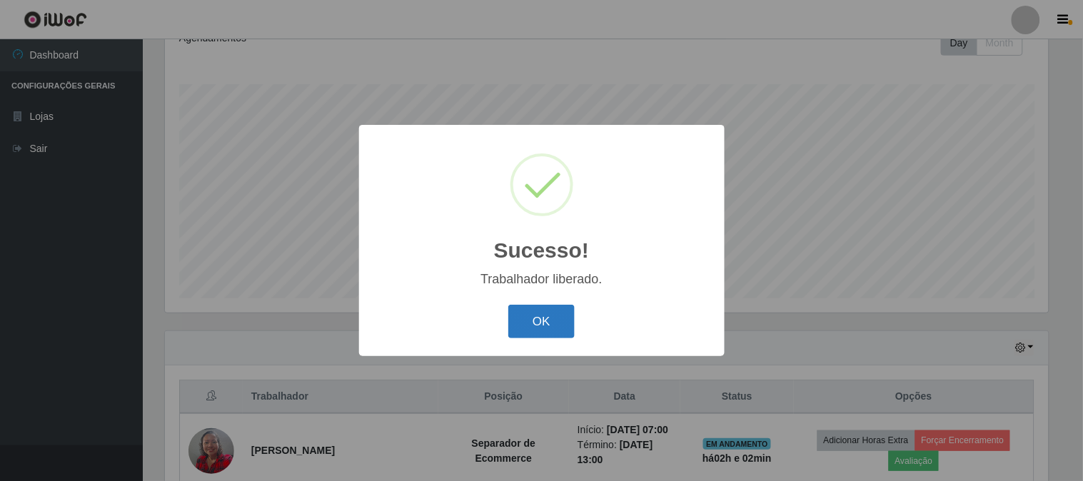
click at [548, 308] on button "OK" at bounding box center [541, 322] width 66 height 34
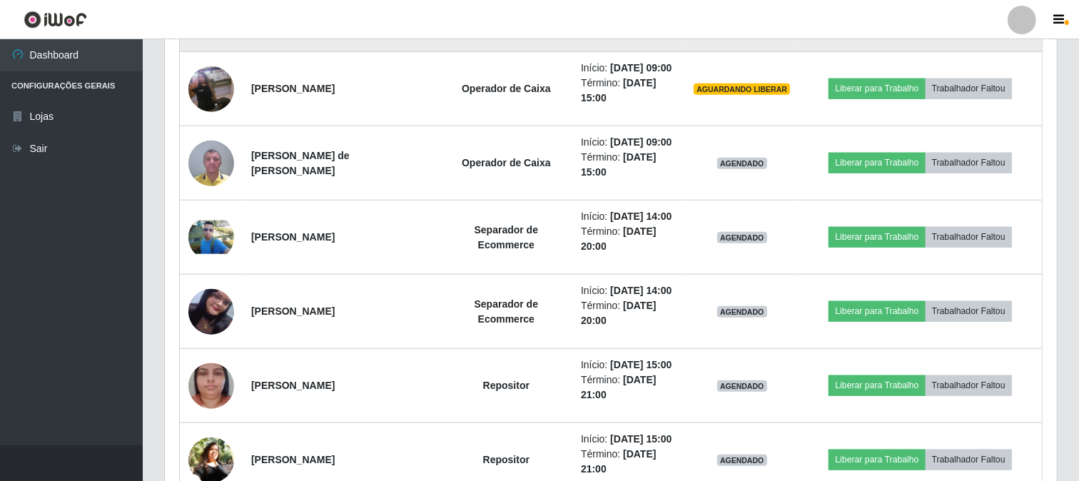
scroll to position [1323, 0]
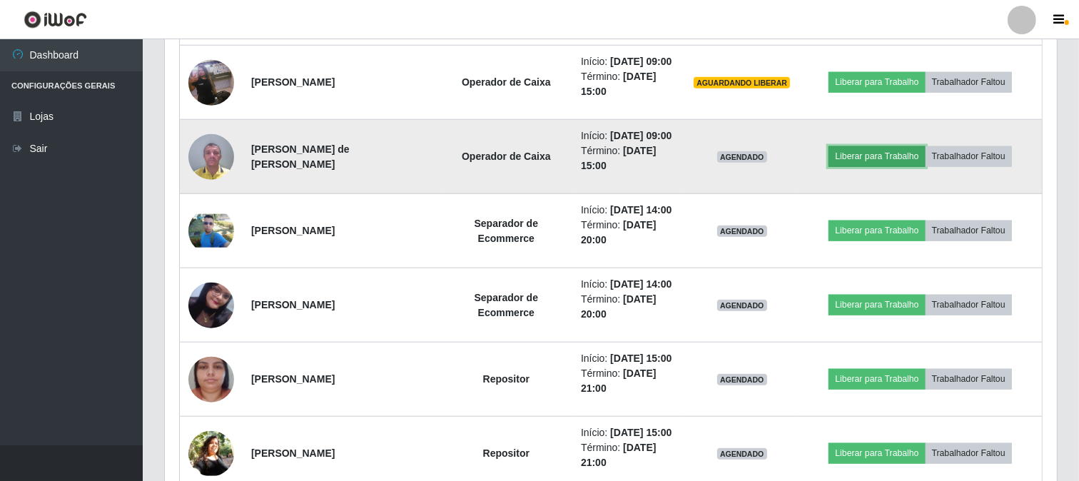
click at [883, 166] on button "Liberar para Trabalho" at bounding box center [877, 156] width 96 height 20
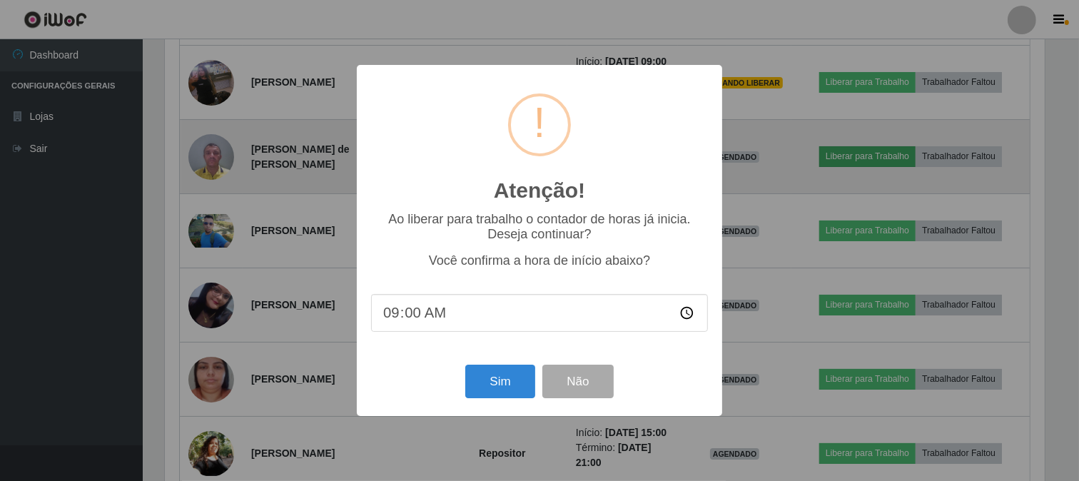
scroll to position [296, 883]
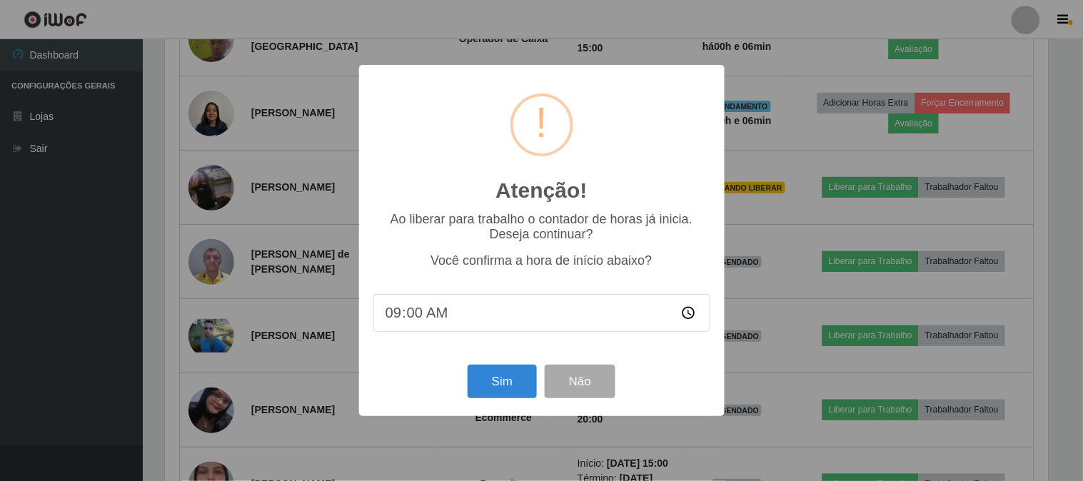
click at [1053, 187] on div "Atenção! × Ao liberar para trabalho o contador de horas já inicia. Deseja conti…" at bounding box center [541, 240] width 1083 height 481
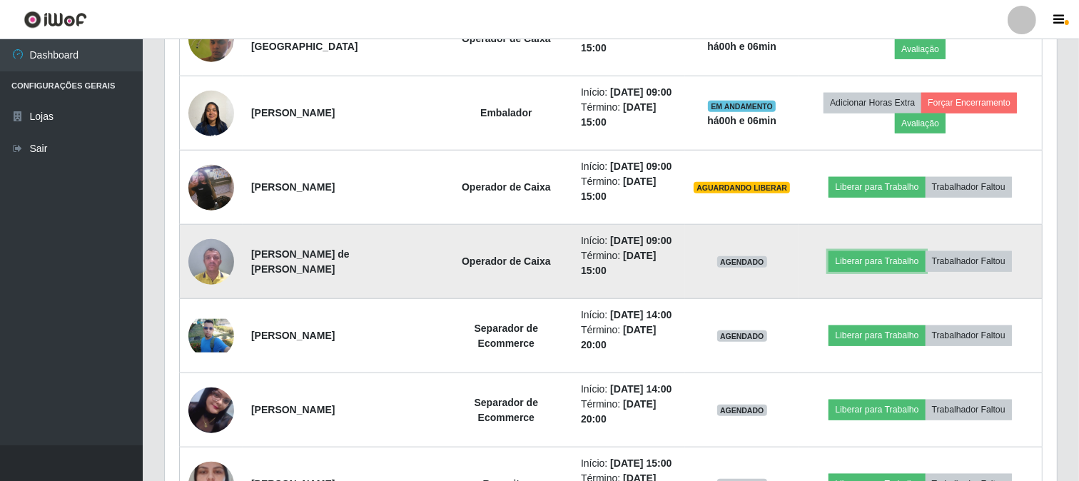
scroll to position [1297, 0]
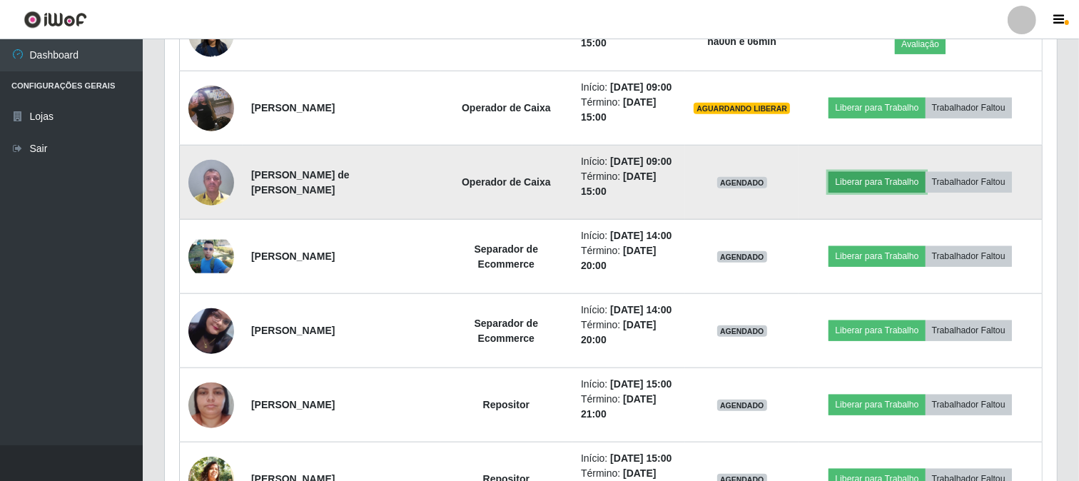
click at [872, 192] on button "Liberar para Trabalho" at bounding box center [877, 182] width 96 height 20
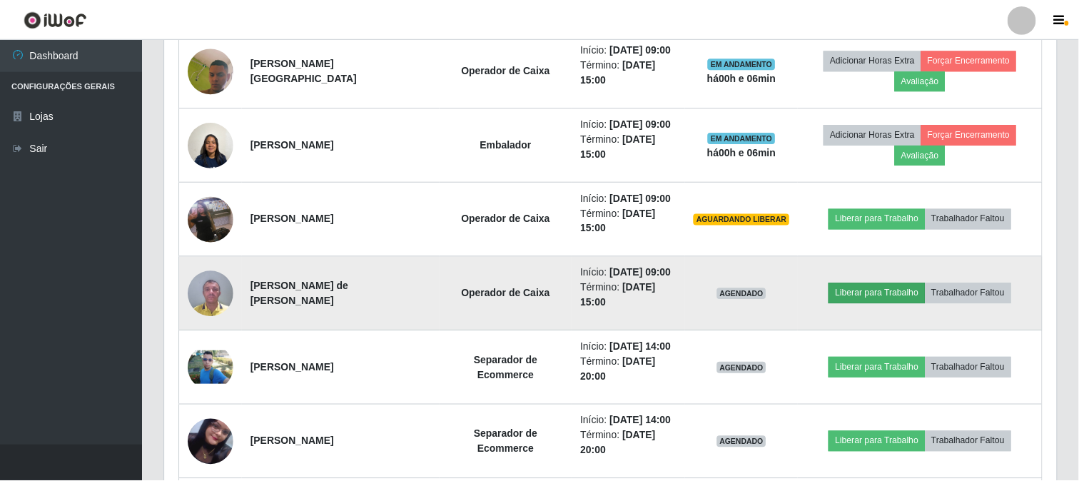
scroll to position [296, 883]
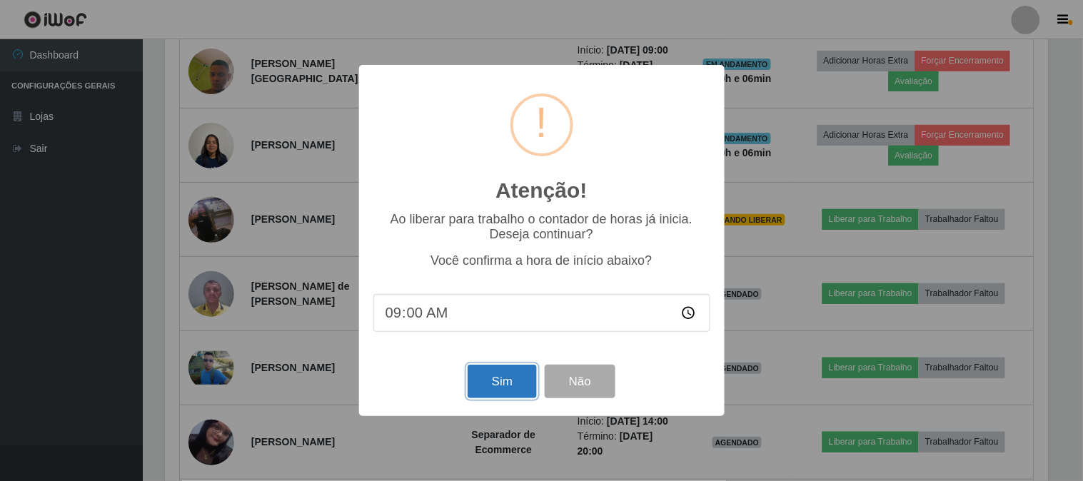
click at [491, 373] on button "Sim" at bounding box center [502, 382] width 69 height 34
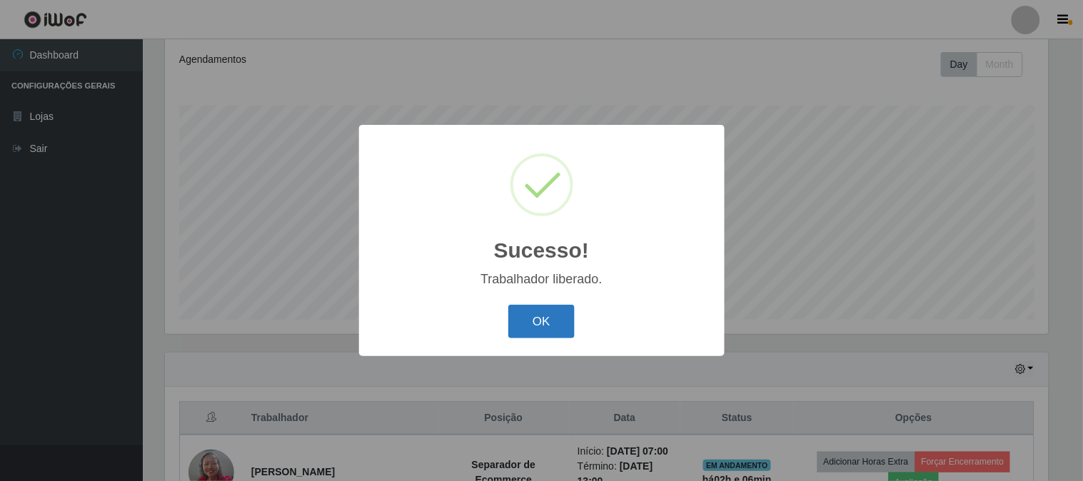
click at [545, 307] on button "OK" at bounding box center [541, 322] width 66 height 34
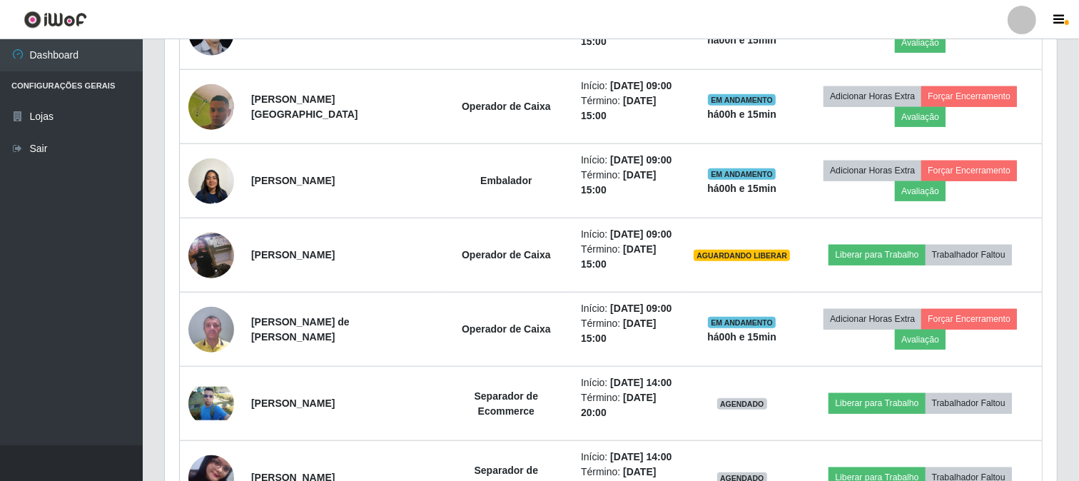
scroll to position [1365, 0]
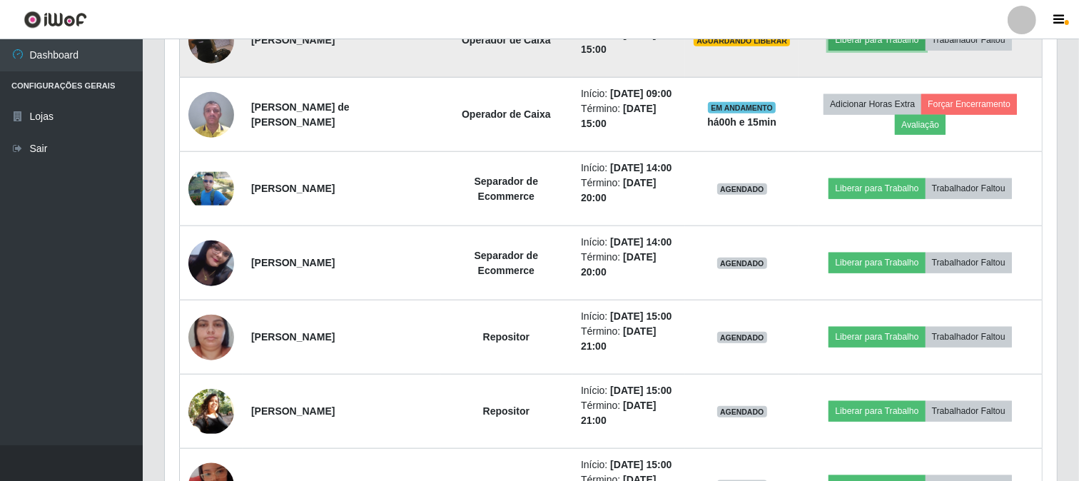
click at [890, 50] on button "Liberar para Trabalho" at bounding box center [877, 40] width 96 height 20
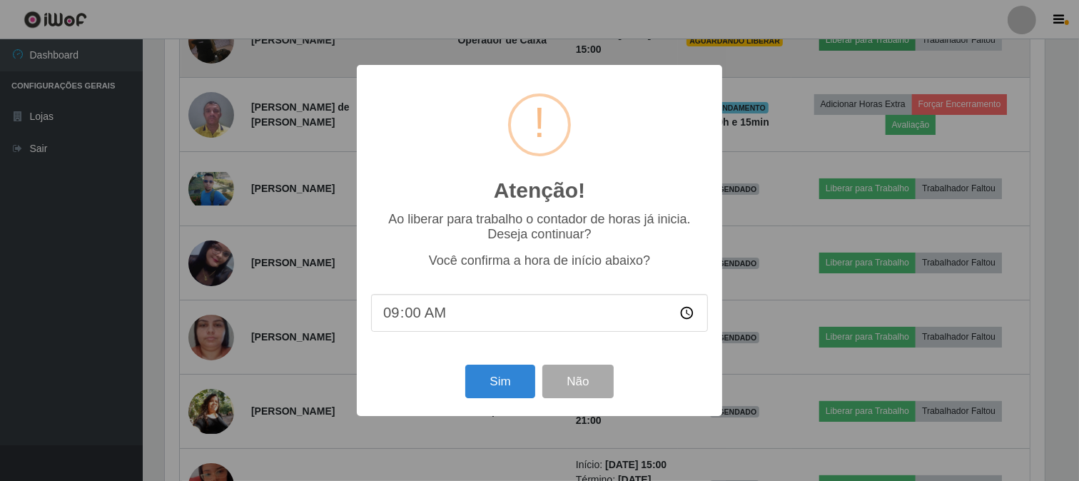
scroll to position [296, 883]
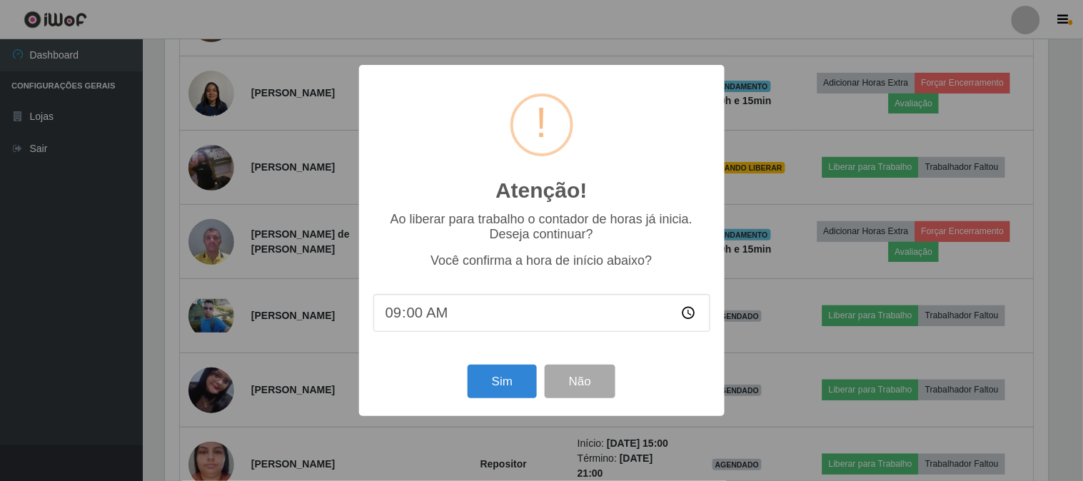
click at [467, 310] on input "09:00" at bounding box center [541, 313] width 337 height 38
click at [432, 320] on input "09:00" at bounding box center [541, 313] width 337 height 38
click at [430, 318] on input "09:00" at bounding box center [541, 313] width 337 height 38
click at [420, 315] on input "09:00" at bounding box center [541, 313] width 337 height 38
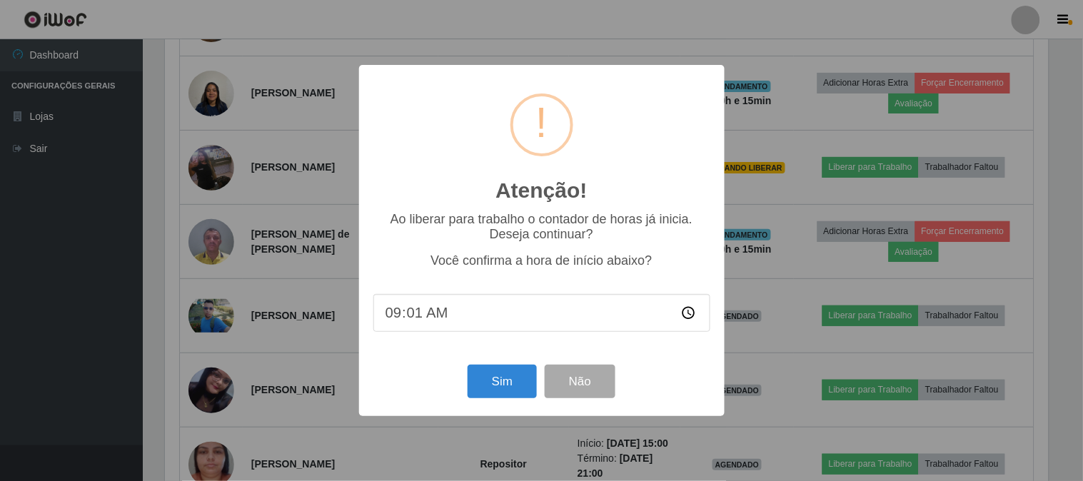
type input "09:15"
click at [508, 387] on button "Sim" at bounding box center [502, 382] width 69 height 34
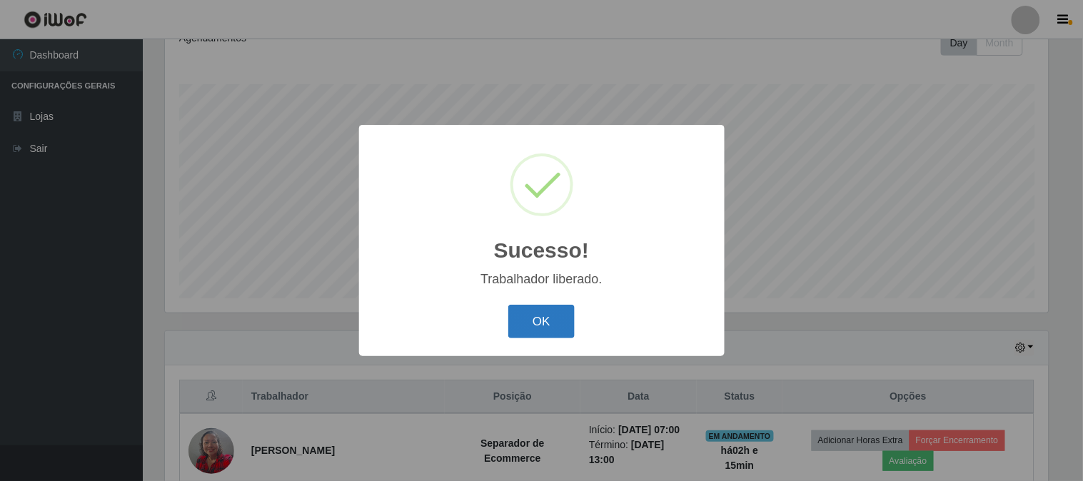
click at [553, 328] on button "OK" at bounding box center [541, 322] width 66 height 34
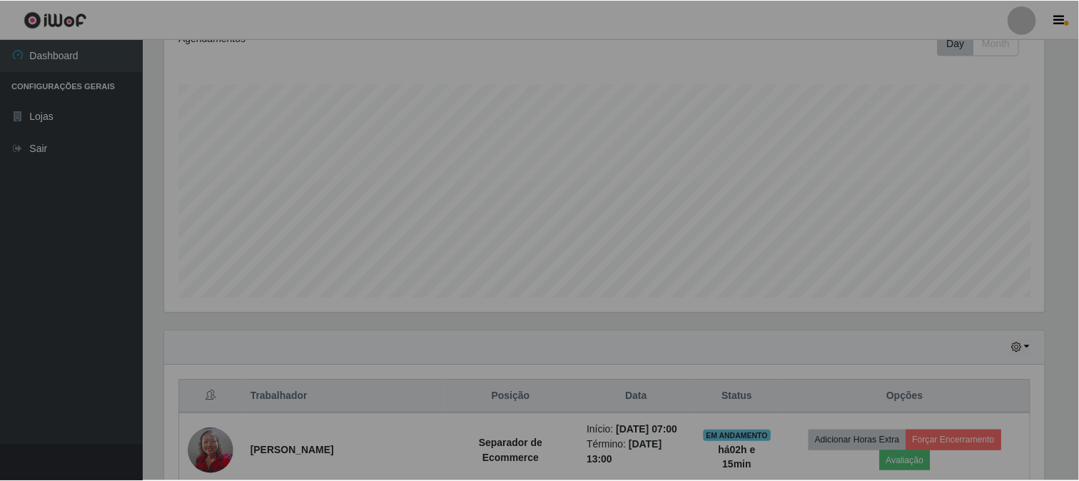
scroll to position [296, 892]
